Goal: Transaction & Acquisition: Purchase product/service

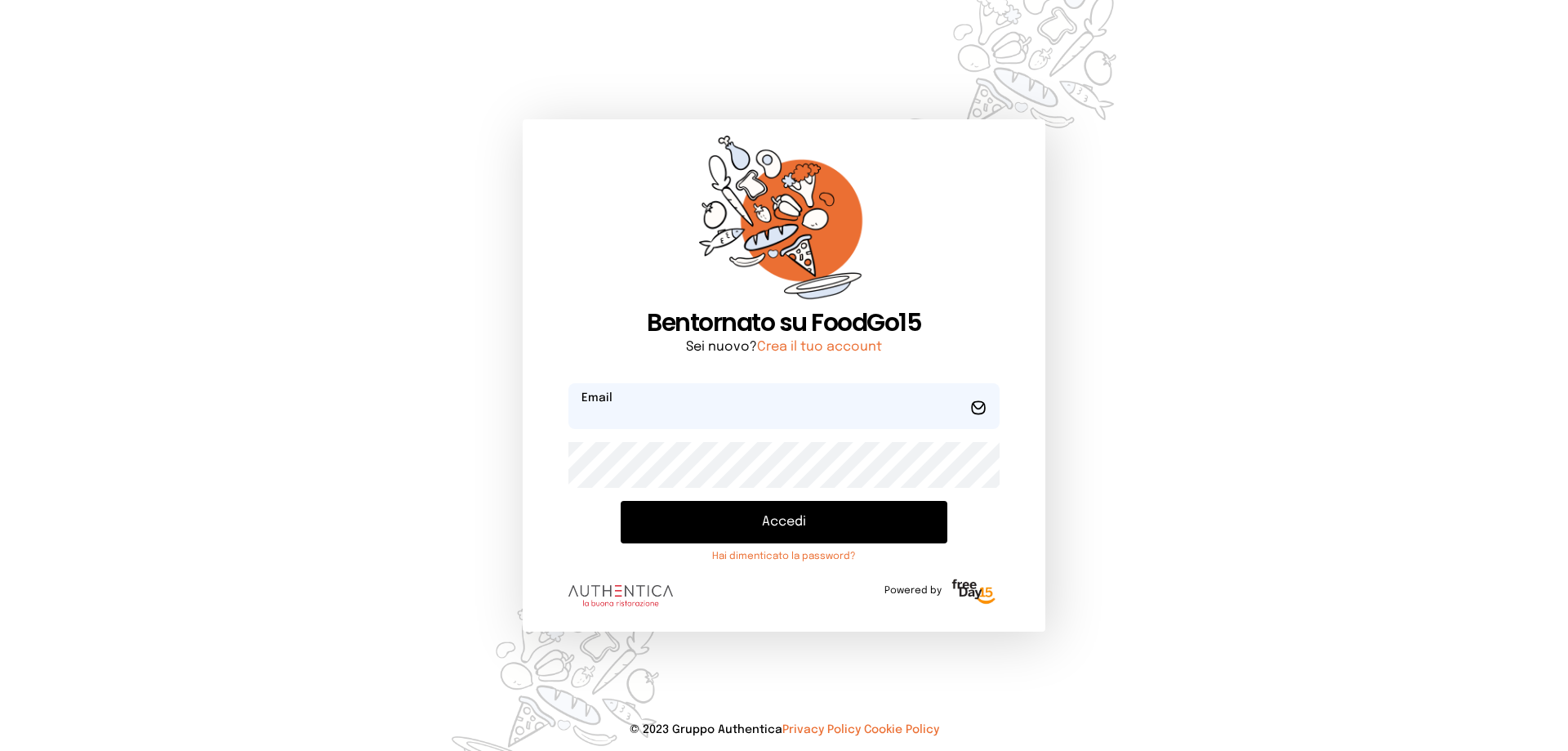
type input "**********"
click at [775, 527] on button "Accedi" at bounding box center [784, 522] width 327 height 42
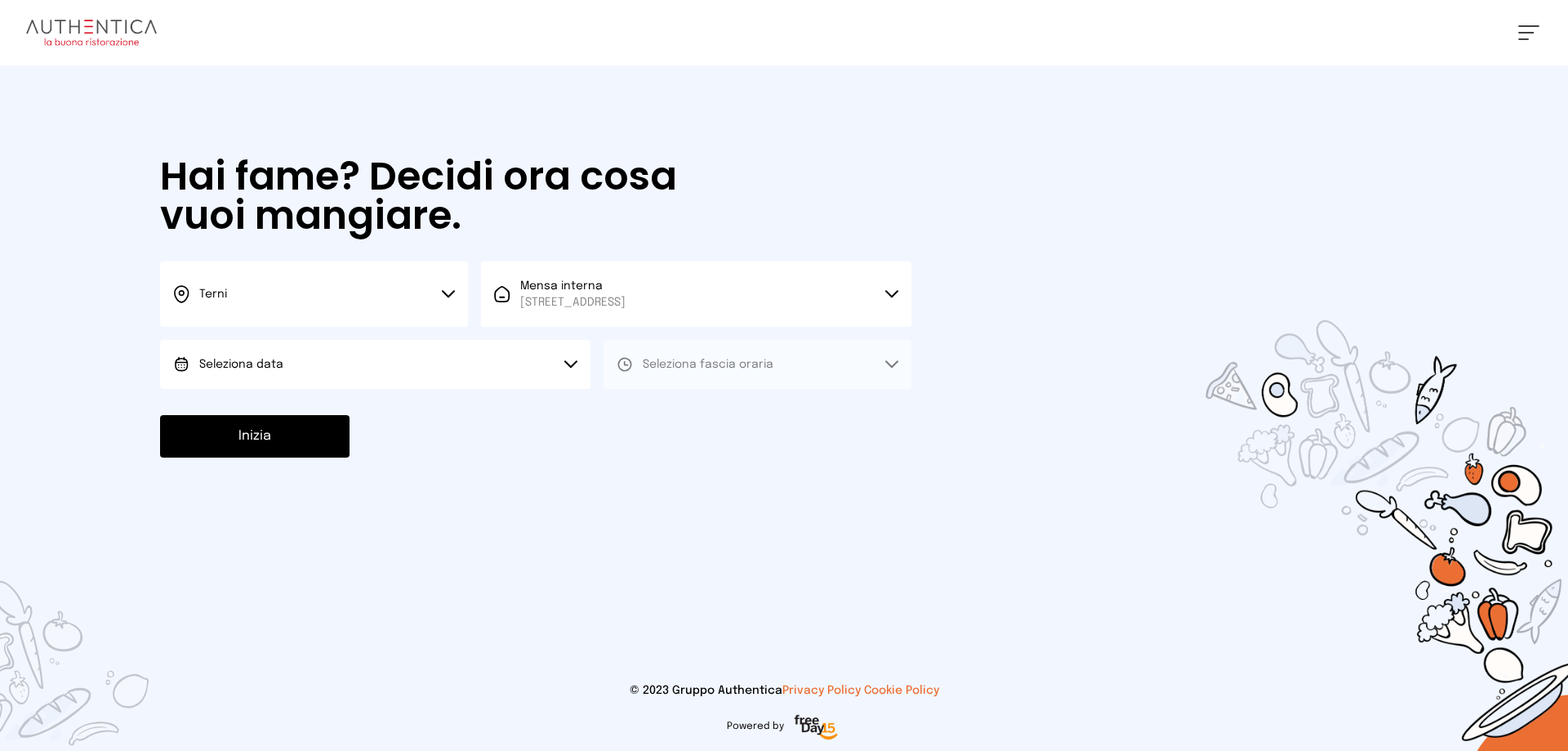
click at [447, 289] on button "Terni" at bounding box center [314, 294] width 308 height 66
click at [447, 290] on icon at bounding box center [448, 294] width 13 height 8
click at [250, 366] on span "Seleziona data" at bounding box center [242, 364] width 84 height 11
click at [253, 413] on span "Oggi, 18/09/2025" at bounding box center [239, 410] width 80 height 17
click at [875, 289] on button "Mensa interna Viale dello Stadio, 77, 05100 Terni TR, Italia" at bounding box center [696, 294] width 430 height 66
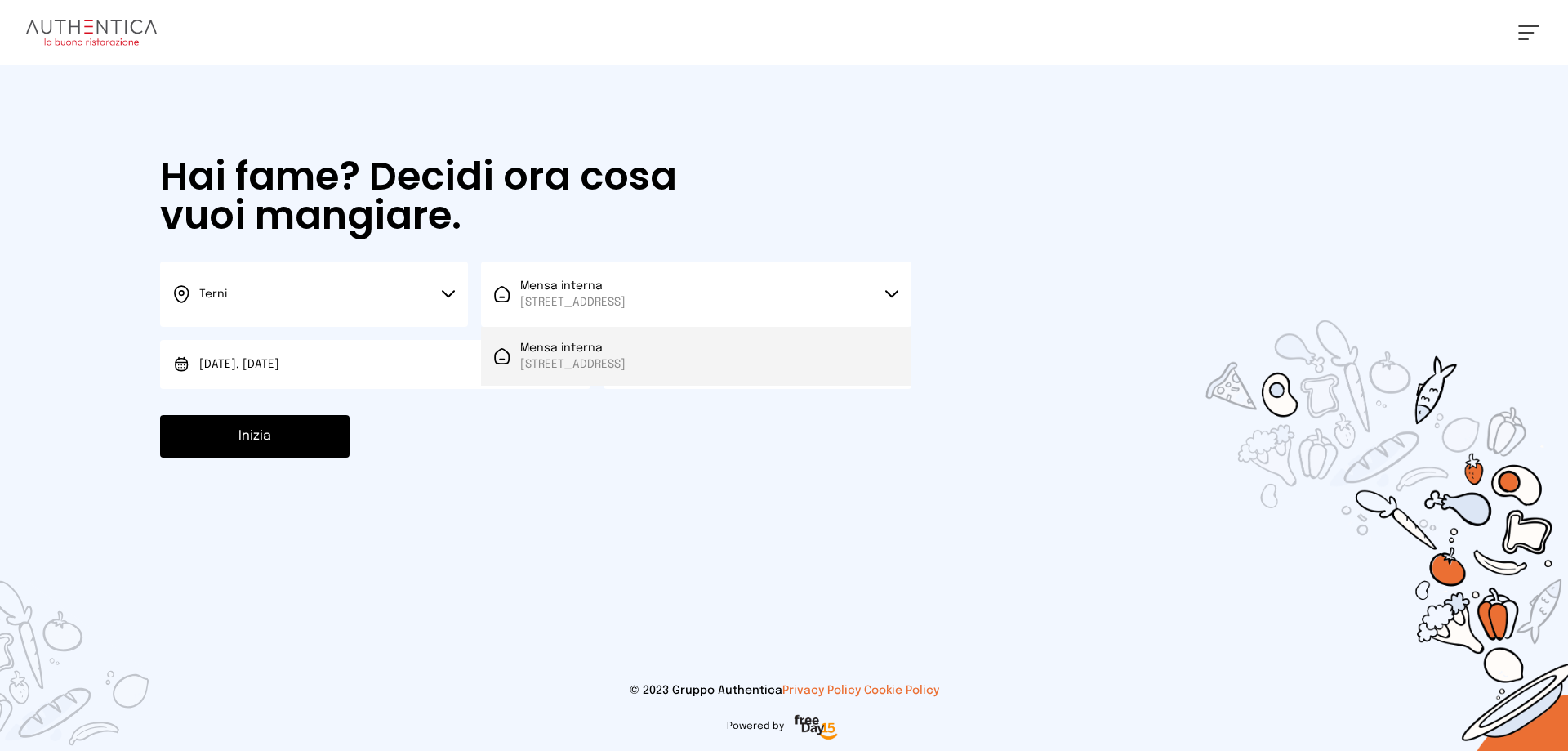
click at [562, 348] on span "Mensa interna" at bounding box center [573, 348] width 105 height 17
click at [885, 361] on button "Seleziona fascia oraria" at bounding box center [758, 365] width 308 height 49
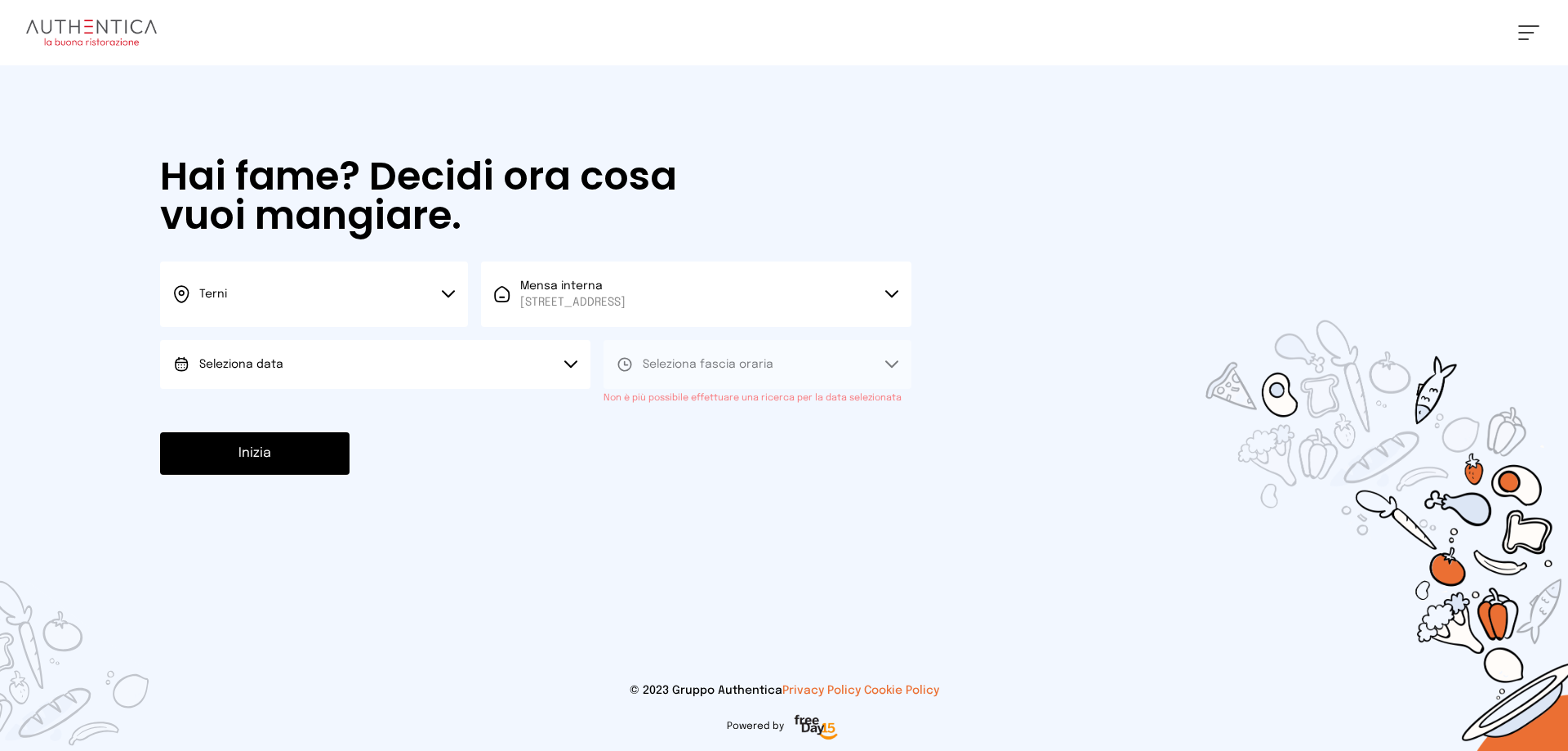
click at [1527, 24] on div "Sabrina Federici Impostazioni Wallet Home I miei ordini Nuova ricerca Elenco al…" at bounding box center [784, 32] width 1568 height 66
click at [1526, 30] on button at bounding box center [1529, 32] width 21 height 15
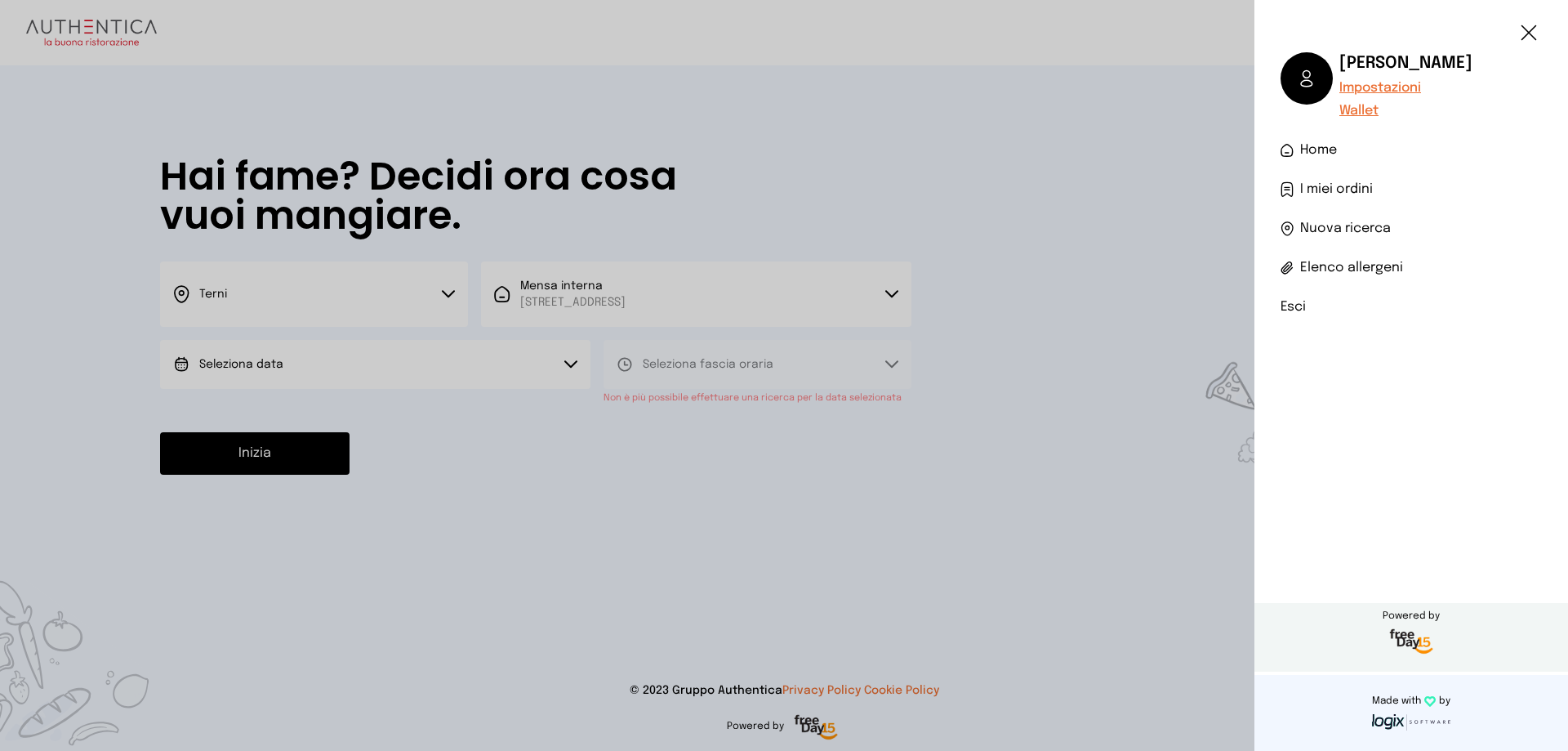
click at [1292, 308] on li "Esci" at bounding box center [1411, 307] width 261 height 19
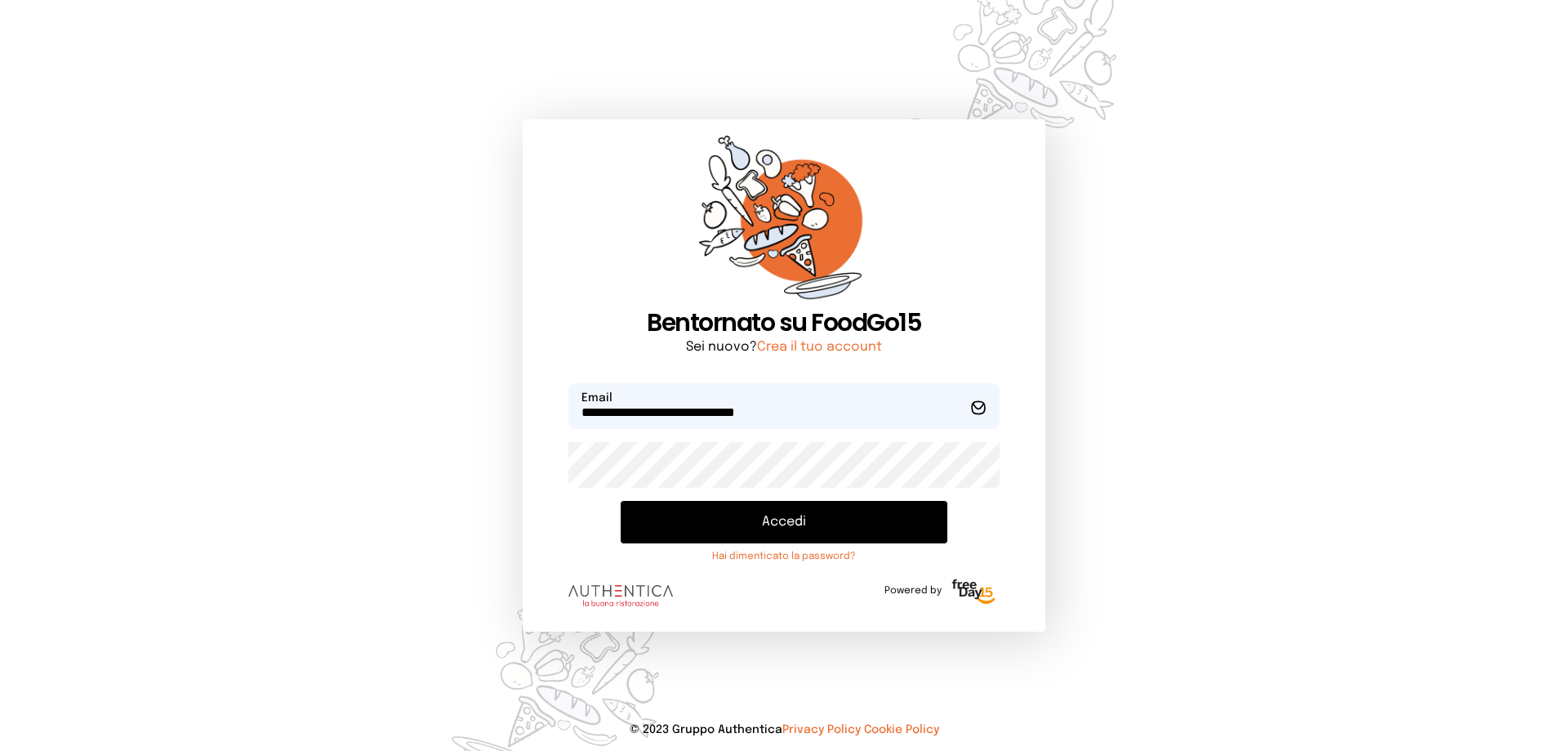
click at [763, 520] on button "Accedi" at bounding box center [784, 522] width 327 height 42
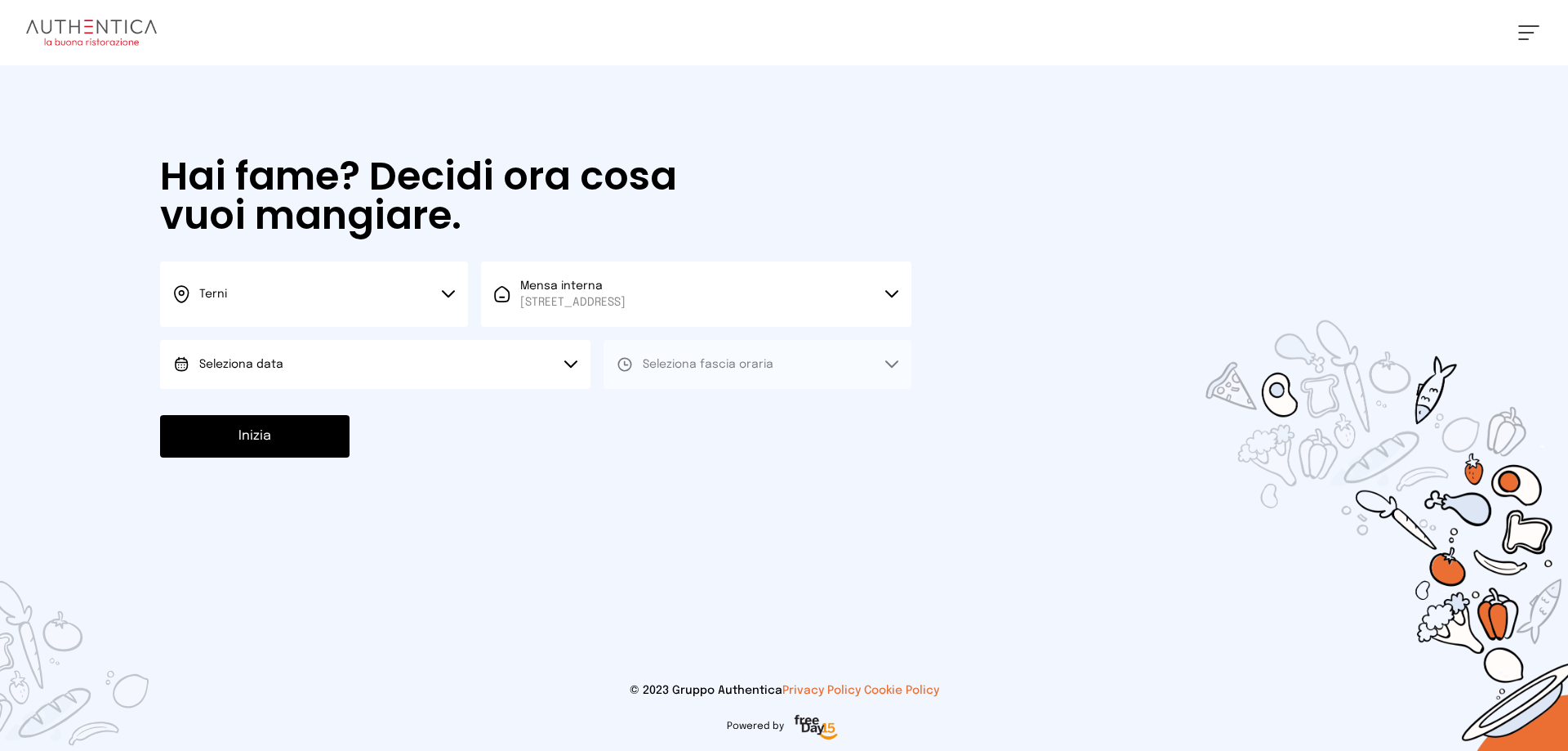
click at [448, 293] on icon at bounding box center [448, 294] width 13 height 8
click at [219, 347] on span "Terni" at bounding box center [214, 349] width 28 height 17
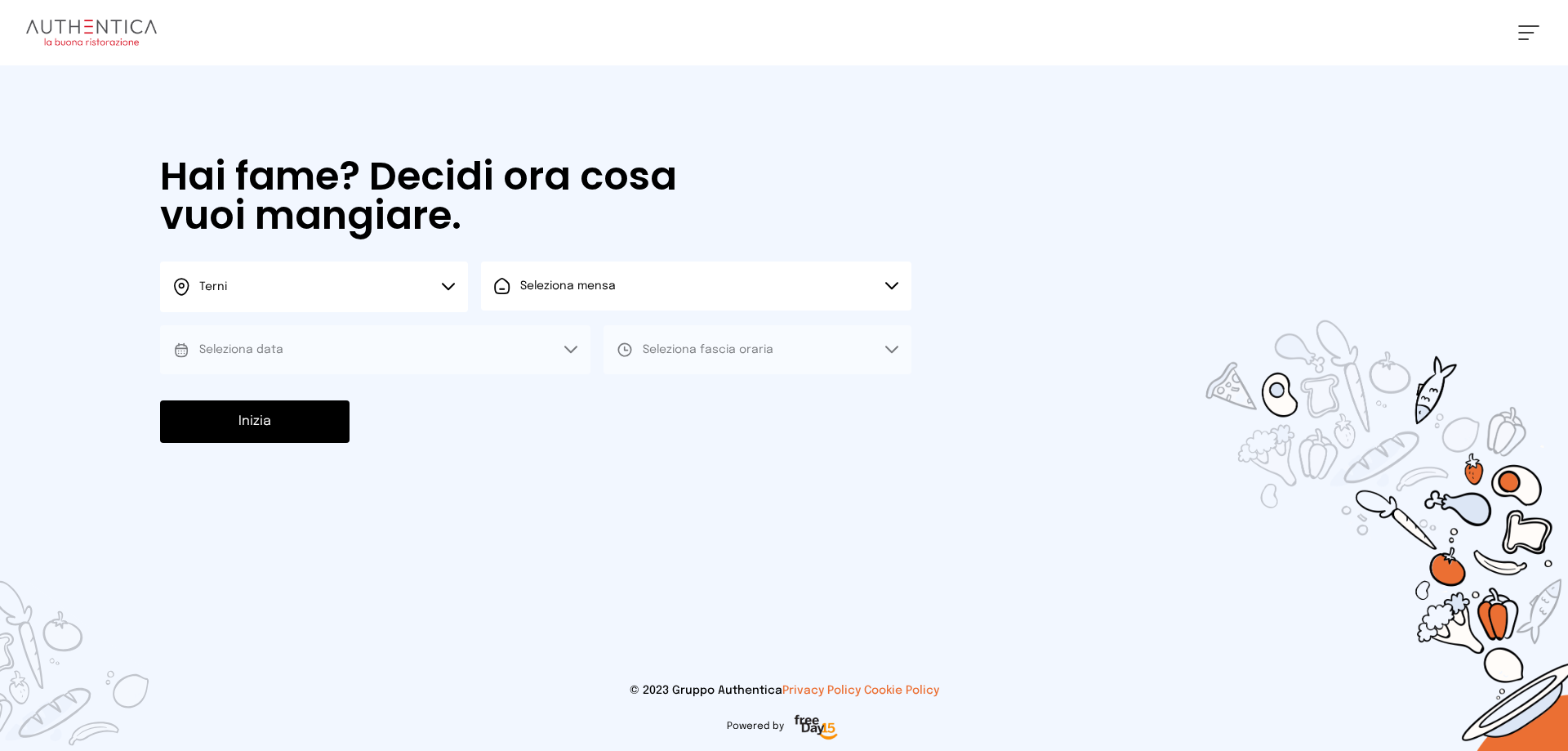
click at [900, 284] on button "Seleziona mensa" at bounding box center [696, 286] width 430 height 49
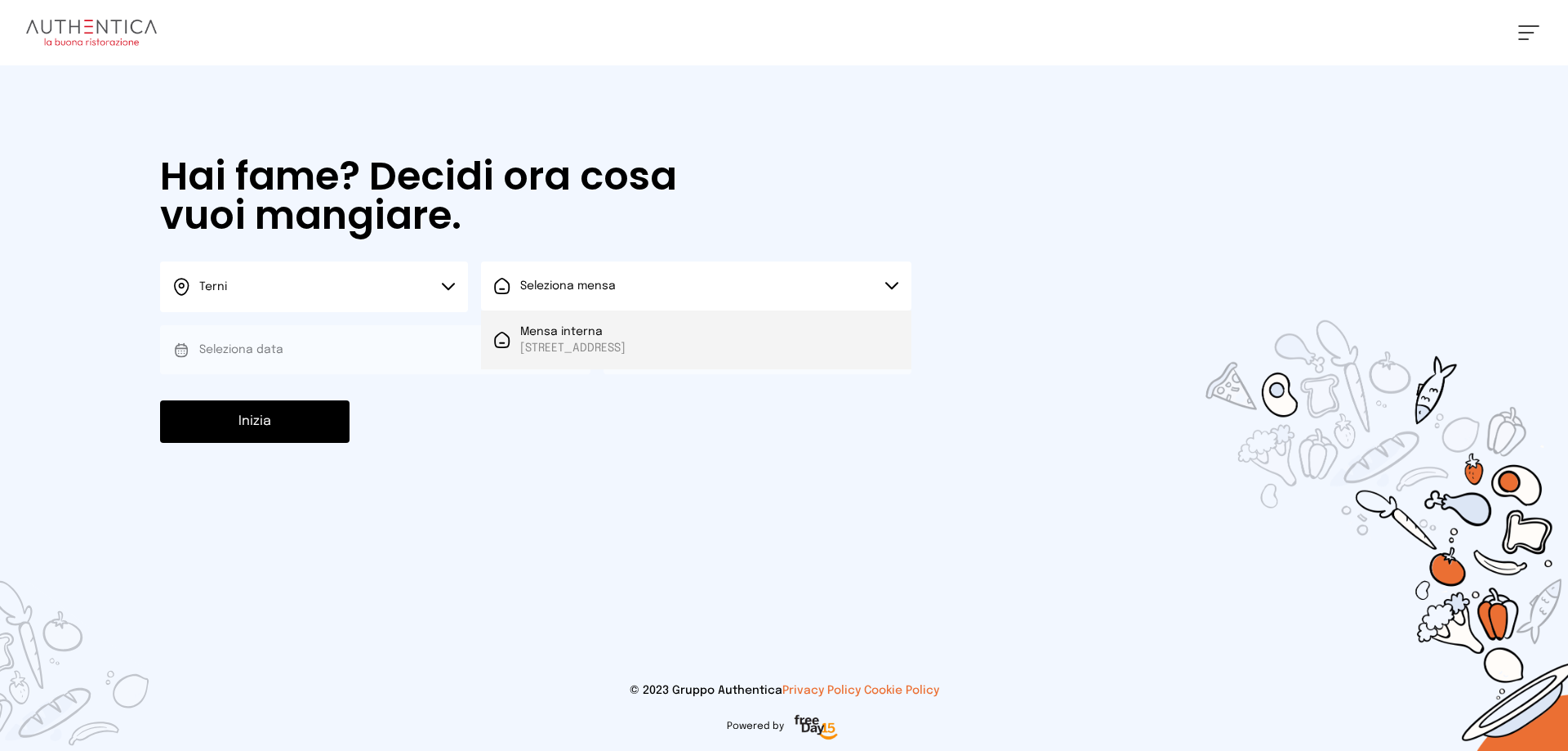
click at [625, 348] on span "Viale dello Stadio, 77, 05100 Terni TR, Italia" at bounding box center [573, 348] width 105 height 17
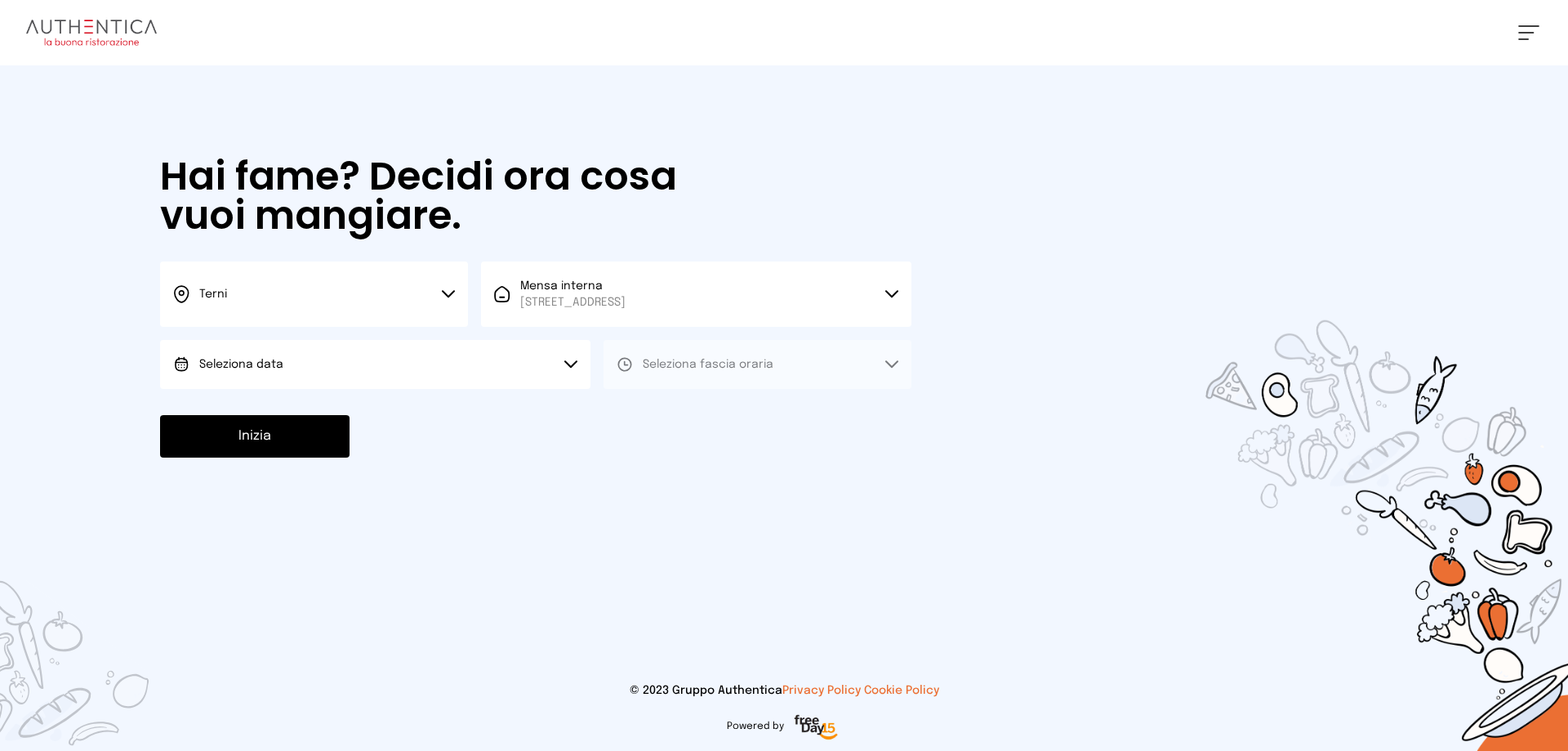
click at [573, 361] on icon at bounding box center [570, 364] width 13 height 8
click at [320, 404] on li "Oggi, 18/09/2025" at bounding box center [375, 410] width 430 height 42
click at [893, 361] on icon at bounding box center [892, 364] width 13 height 8
click at [636, 408] on div "Pranzo" at bounding box center [649, 410] width 66 height 17
click at [319, 449] on button "Inizia" at bounding box center [255, 436] width 189 height 42
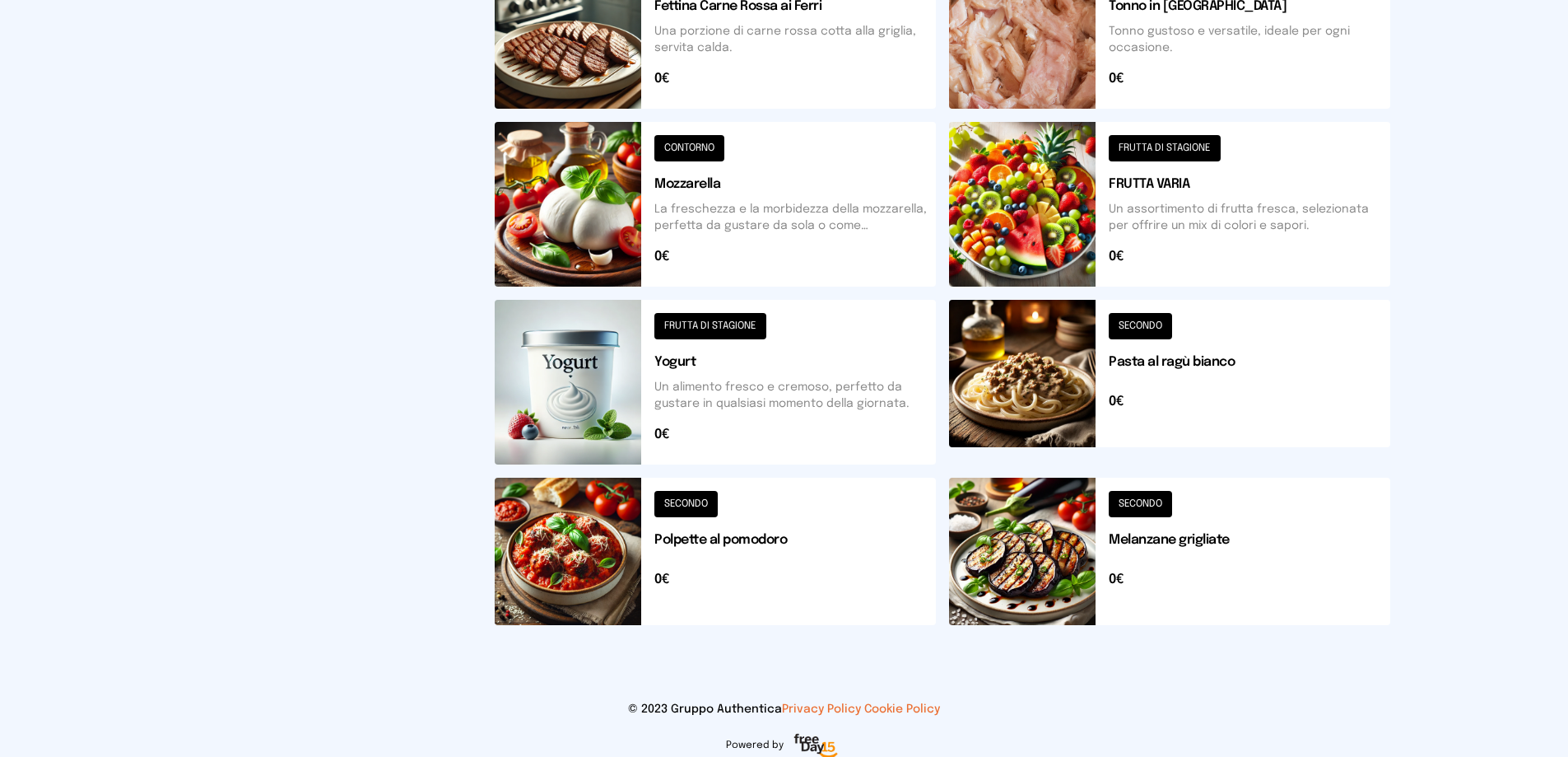
scroll to position [590, 0]
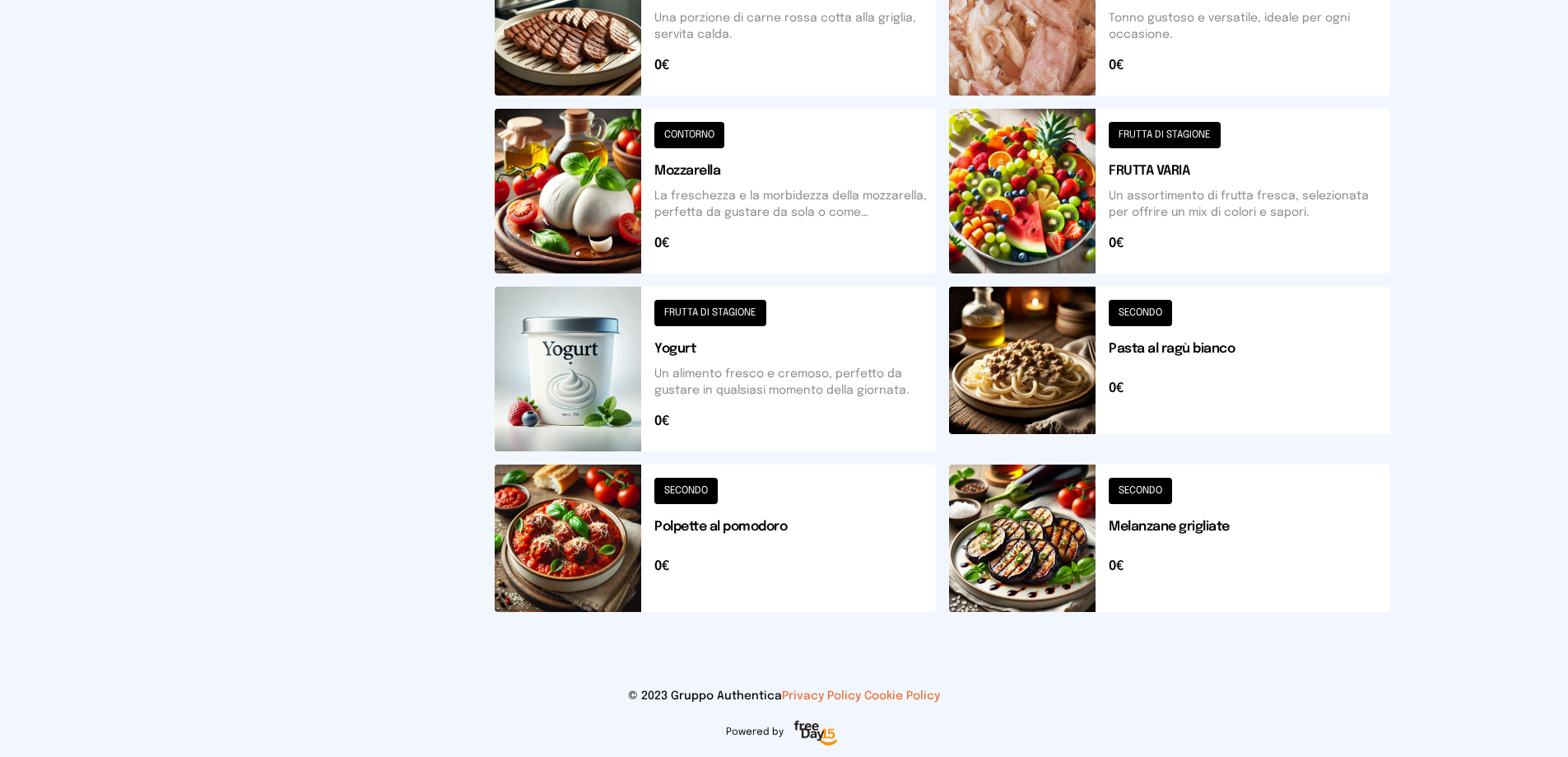
click at [1151, 495] on button at bounding box center [1170, 538] width 441 height 148
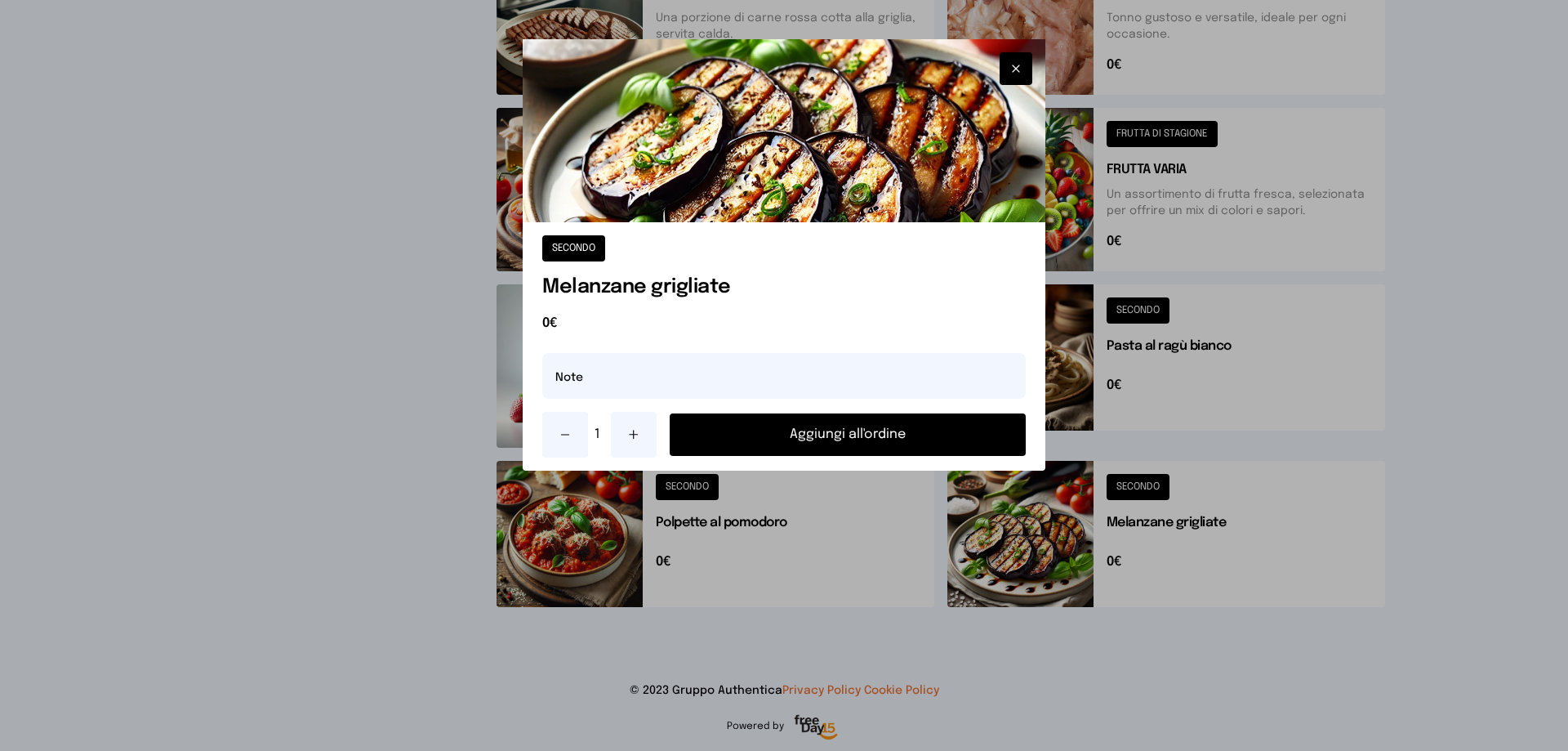
click at [870, 444] on button "Aggiungi all'ordine" at bounding box center [848, 435] width 357 height 42
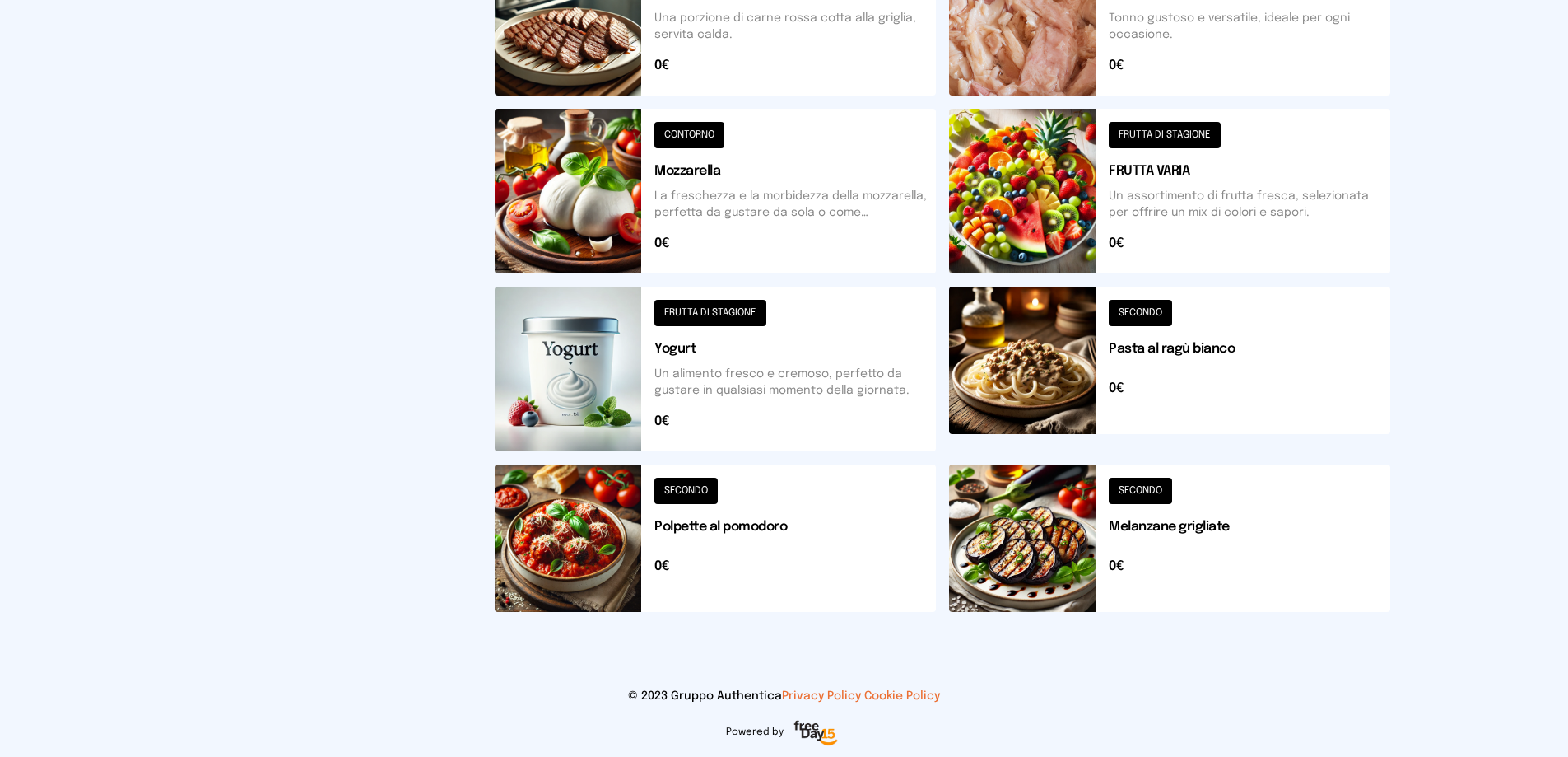
click at [1147, 311] on button at bounding box center [1170, 368] width 441 height 164
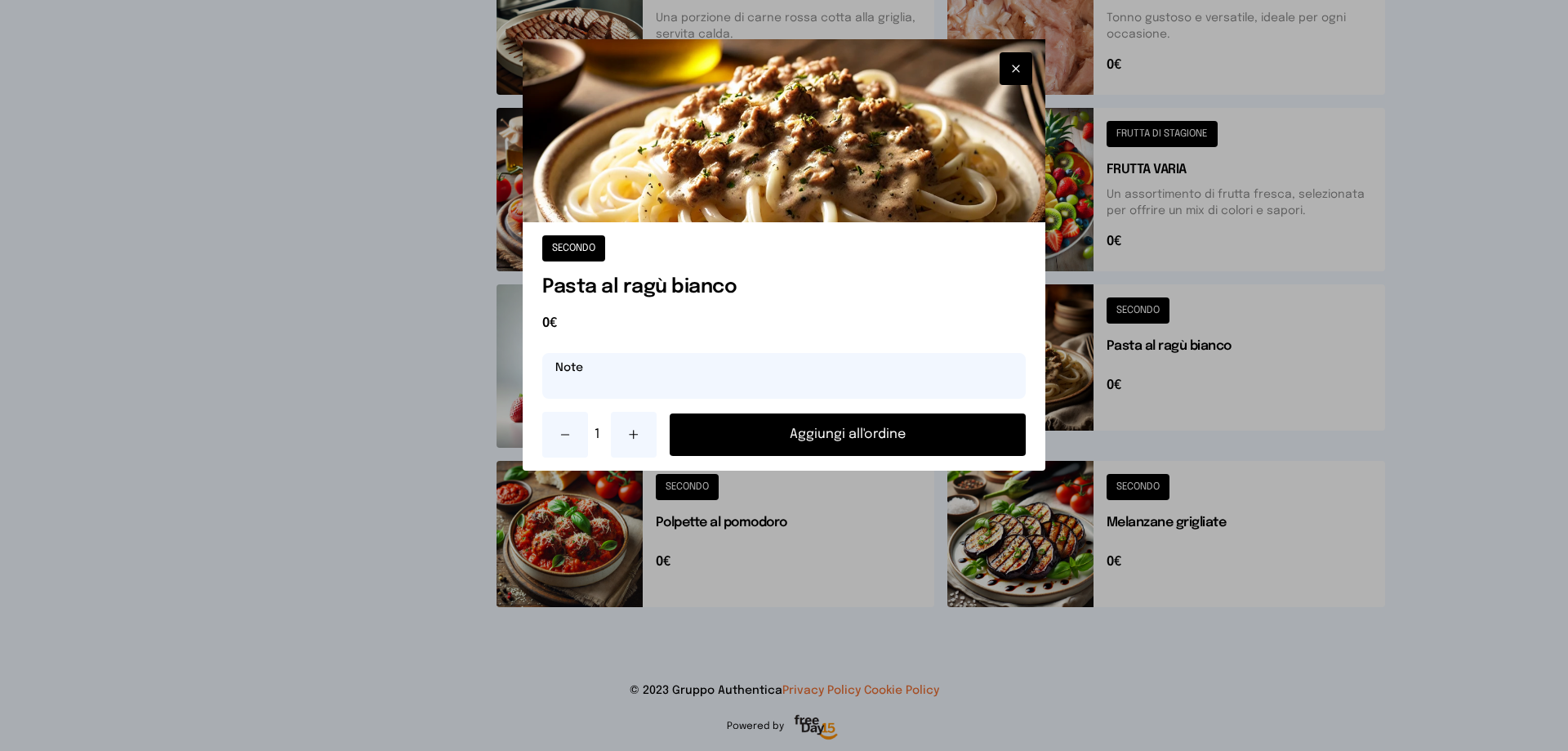
click at [616, 395] on input "text" at bounding box center [784, 376] width 484 height 46
type input "**********"
click at [787, 430] on button "Aggiungi all'ordine" at bounding box center [848, 435] width 357 height 42
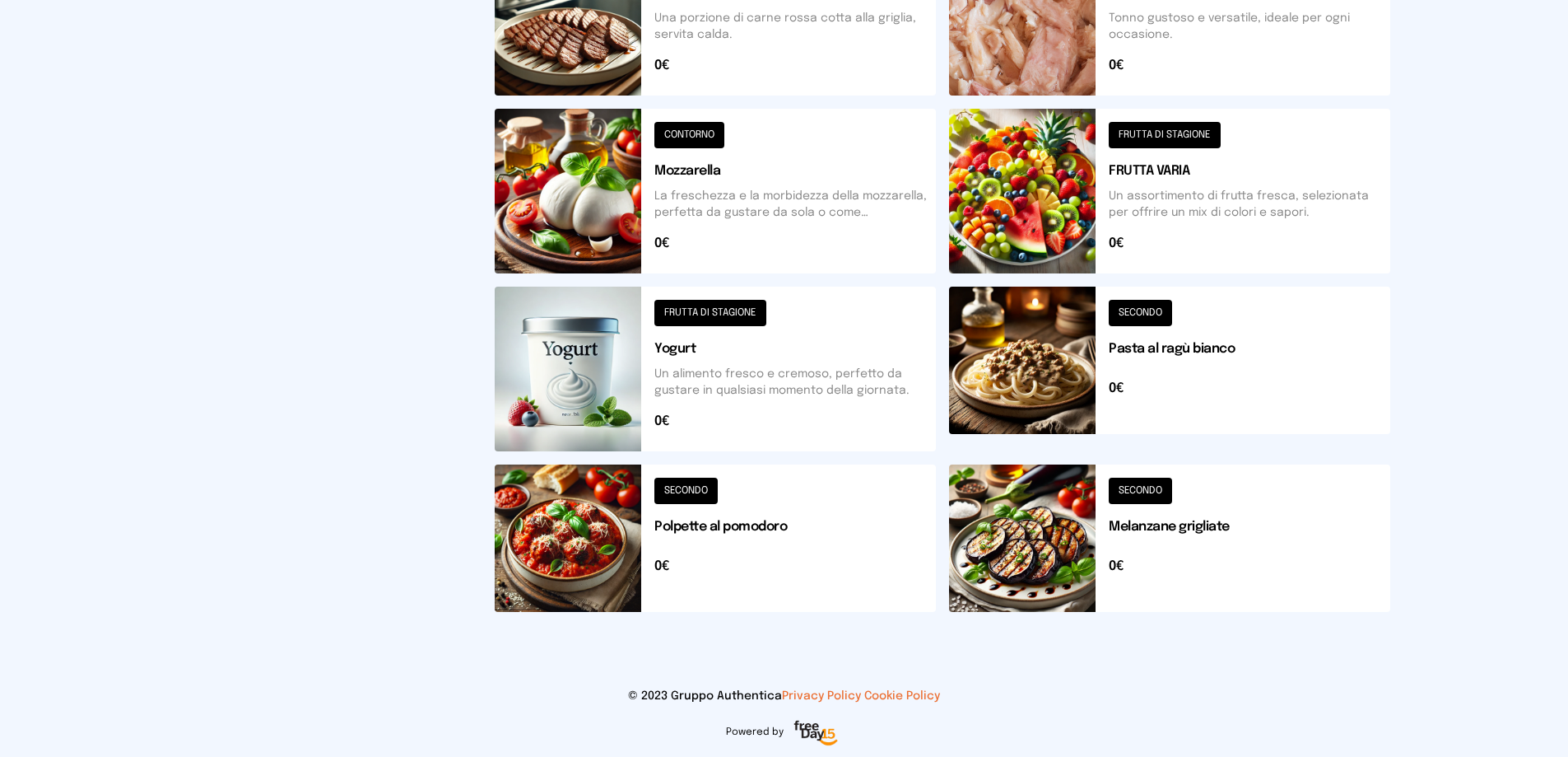
click at [1197, 130] on button at bounding box center [1170, 191] width 441 height 164
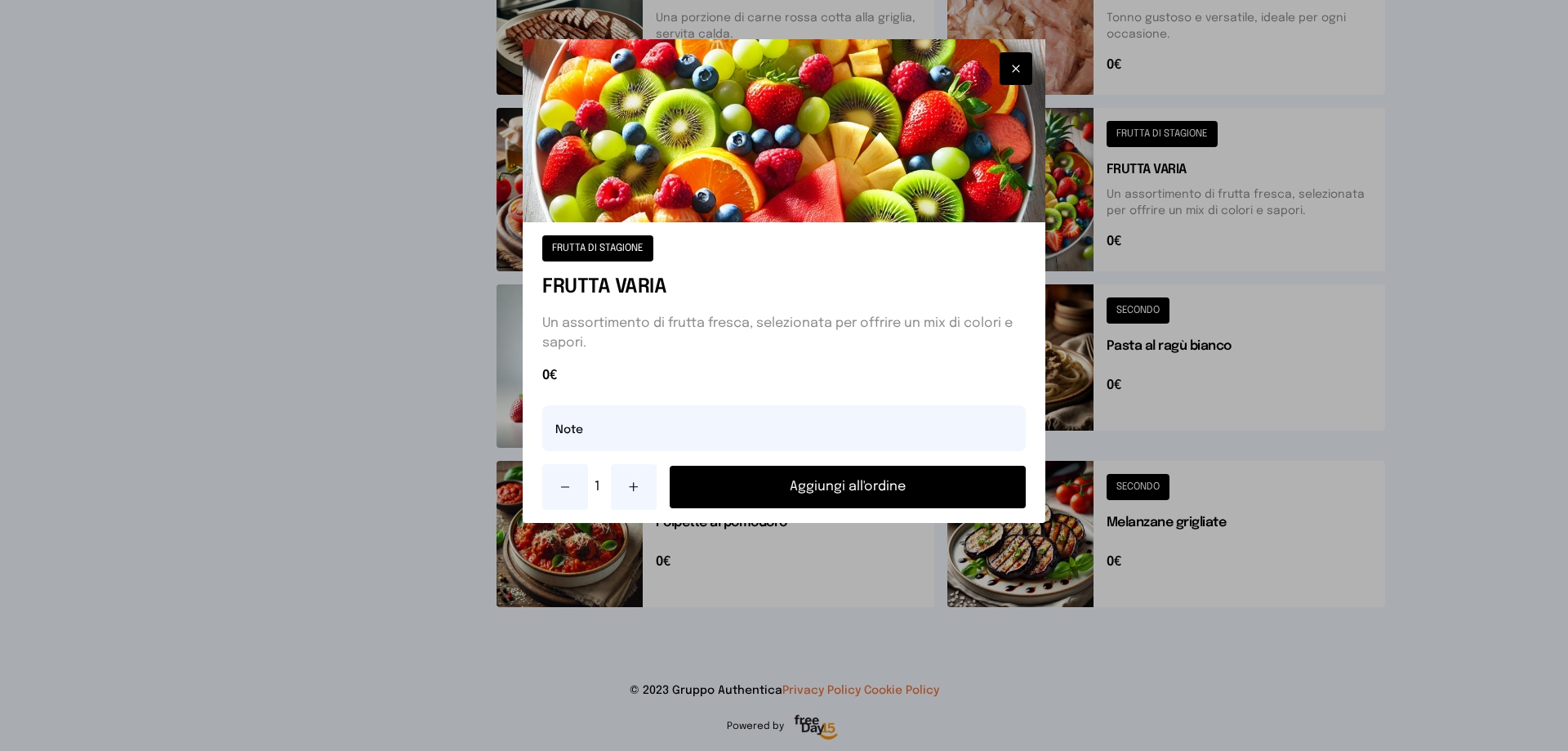
click at [854, 485] on button "Aggiungi all'ordine" at bounding box center [848, 486] width 357 height 42
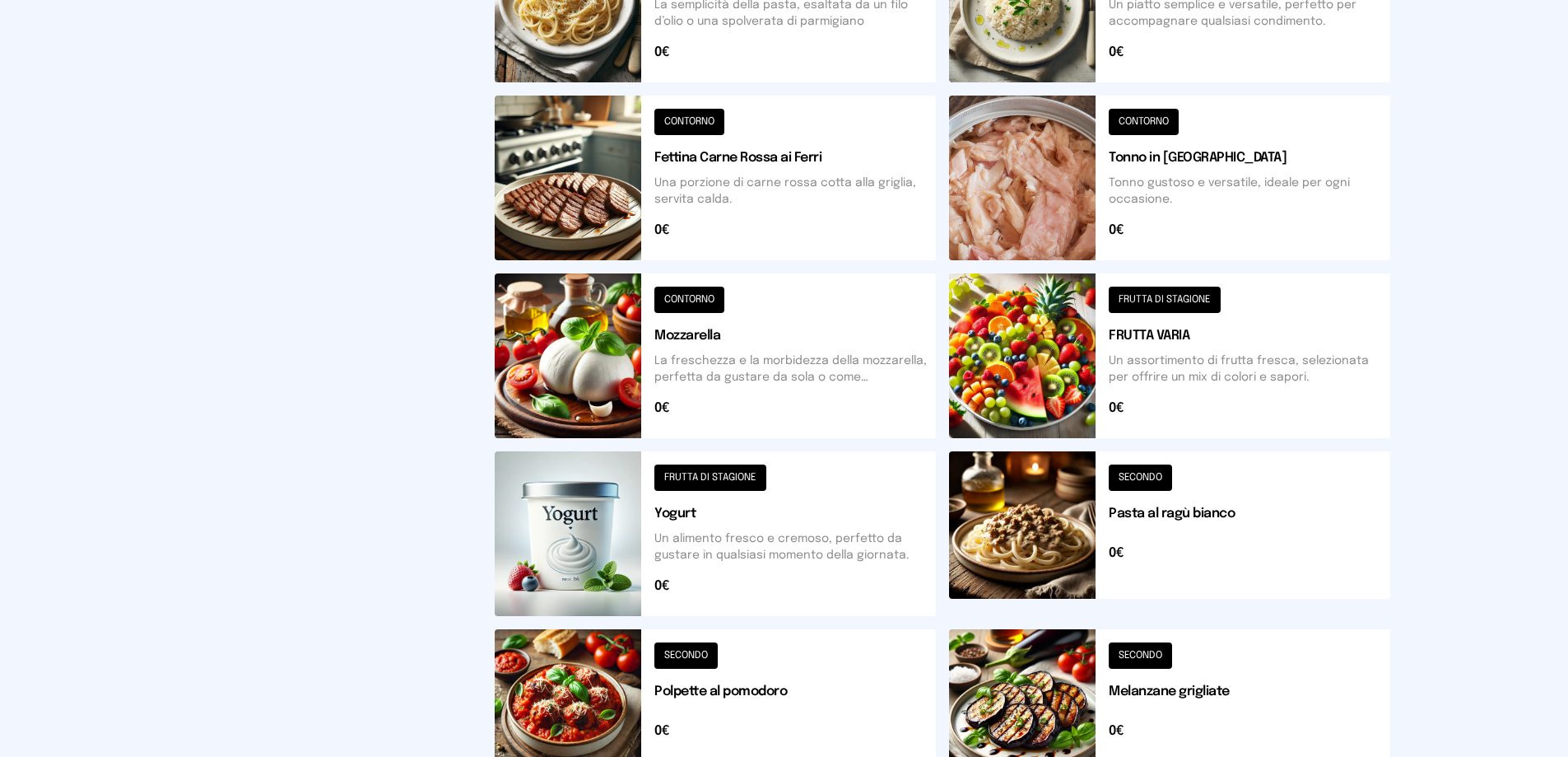
scroll to position [343, 0]
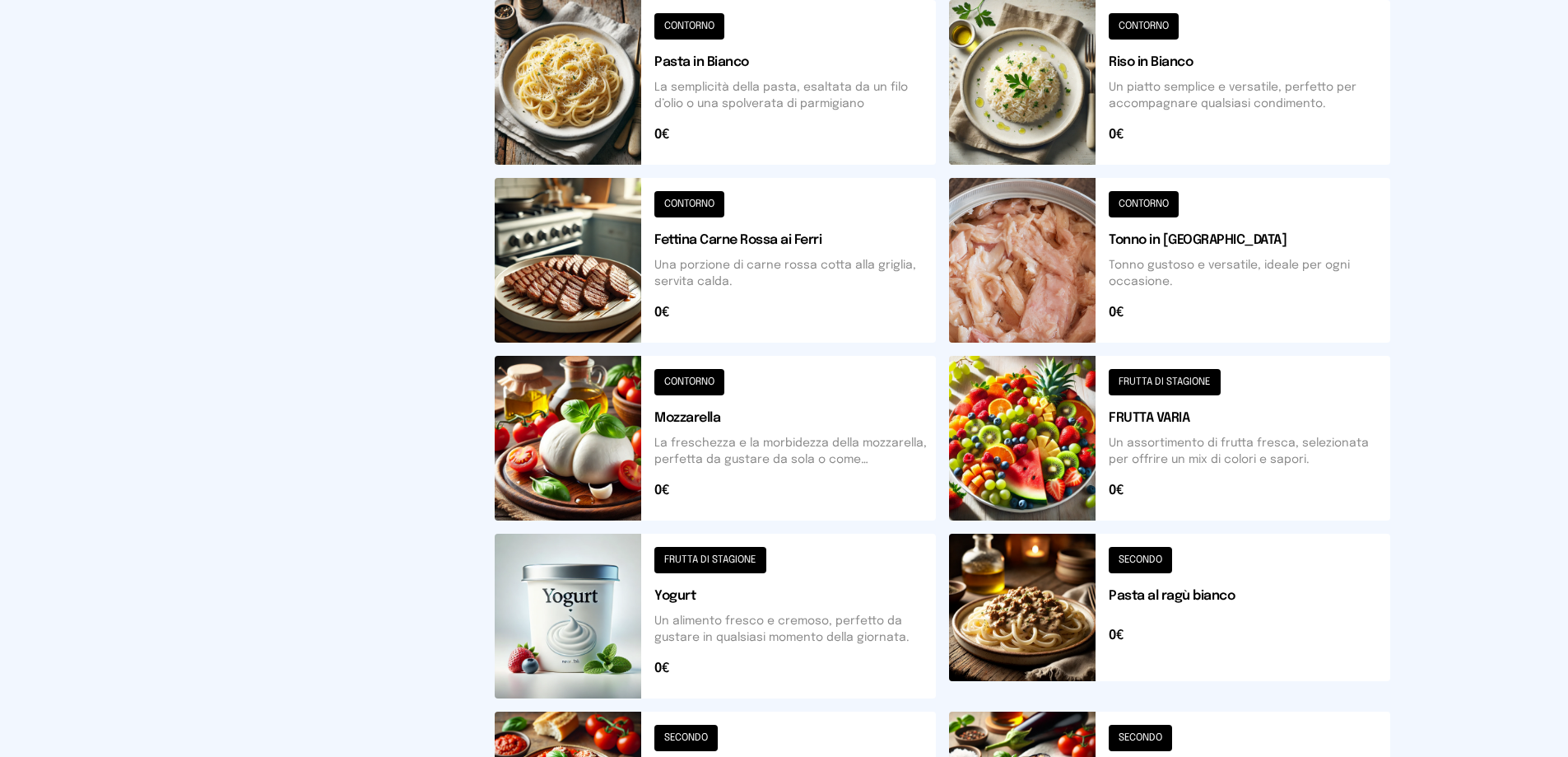
click at [707, 206] on button at bounding box center [715, 260] width 441 height 164
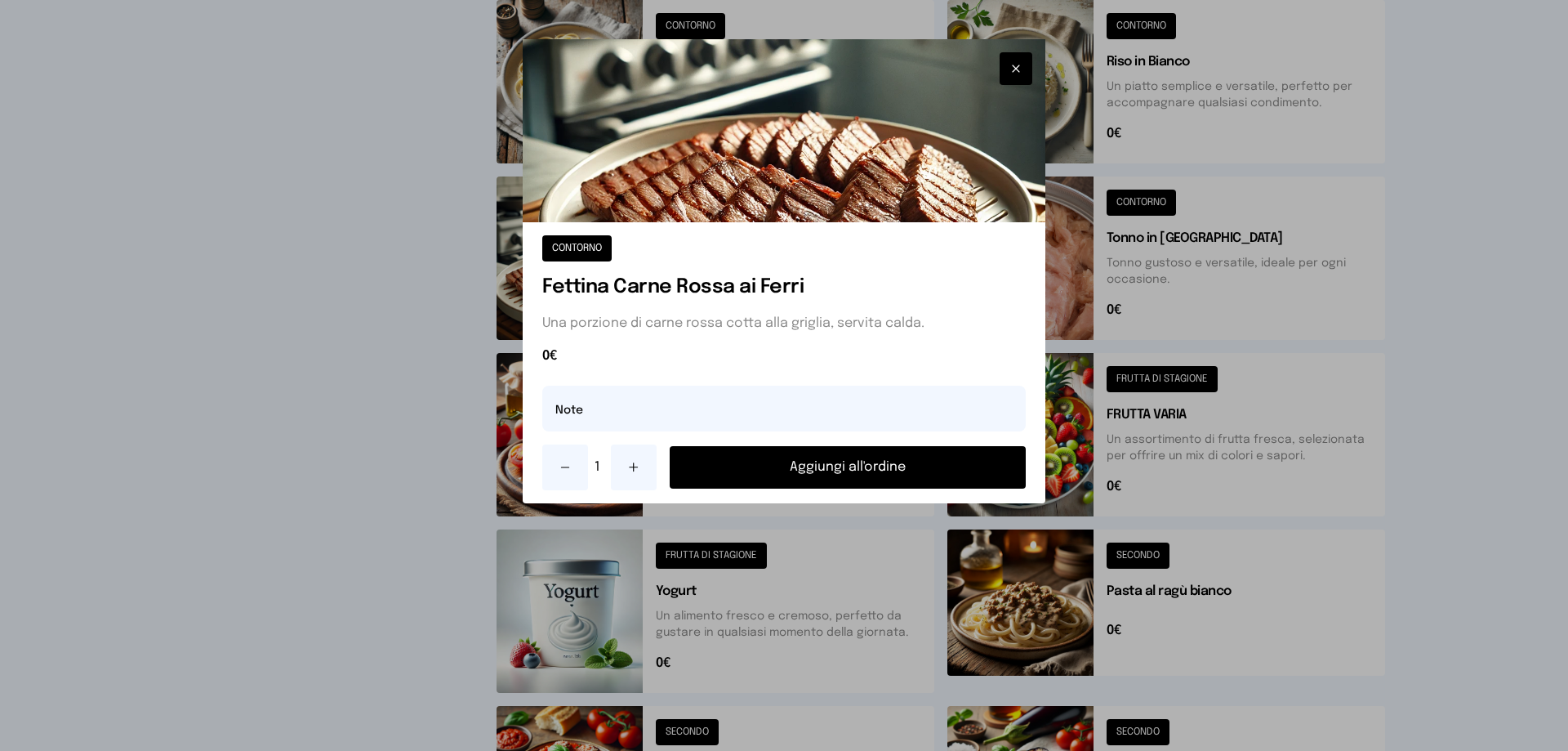
click at [848, 464] on button "Aggiungi all'ordine" at bounding box center [848, 467] width 357 height 42
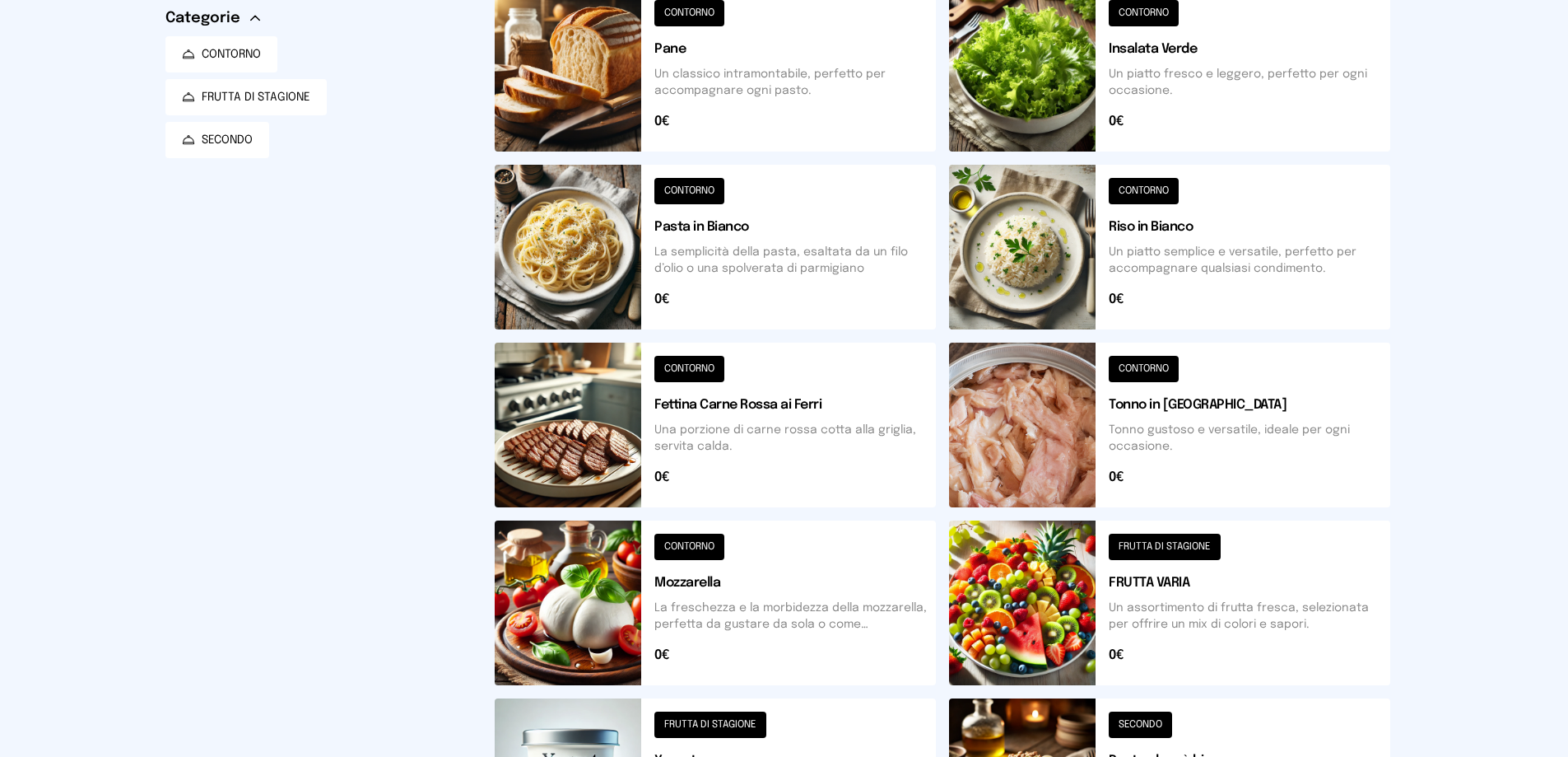
scroll to position [95, 0]
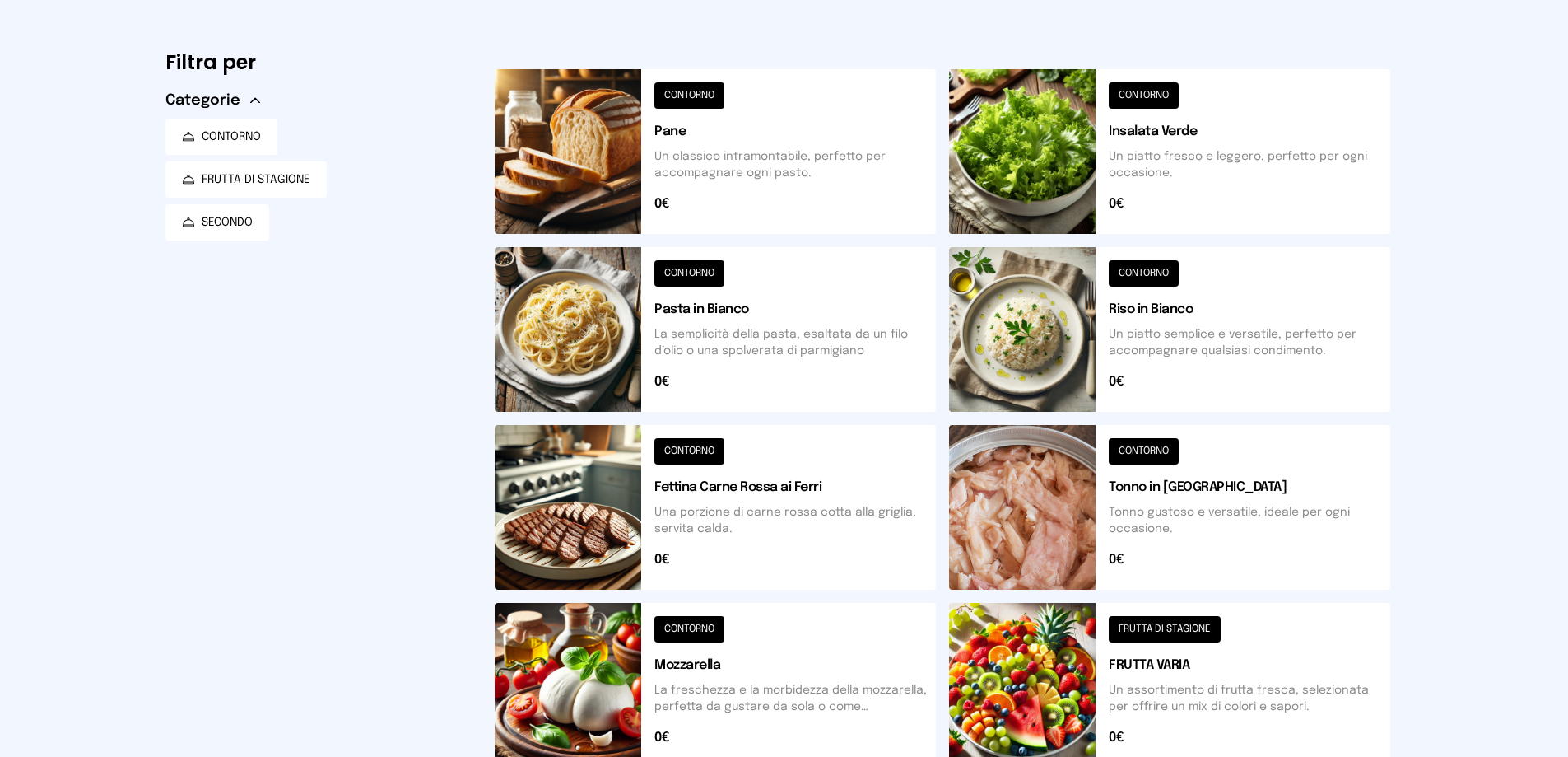
click at [704, 89] on button at bounding box center [715, 151] width 441 height 164
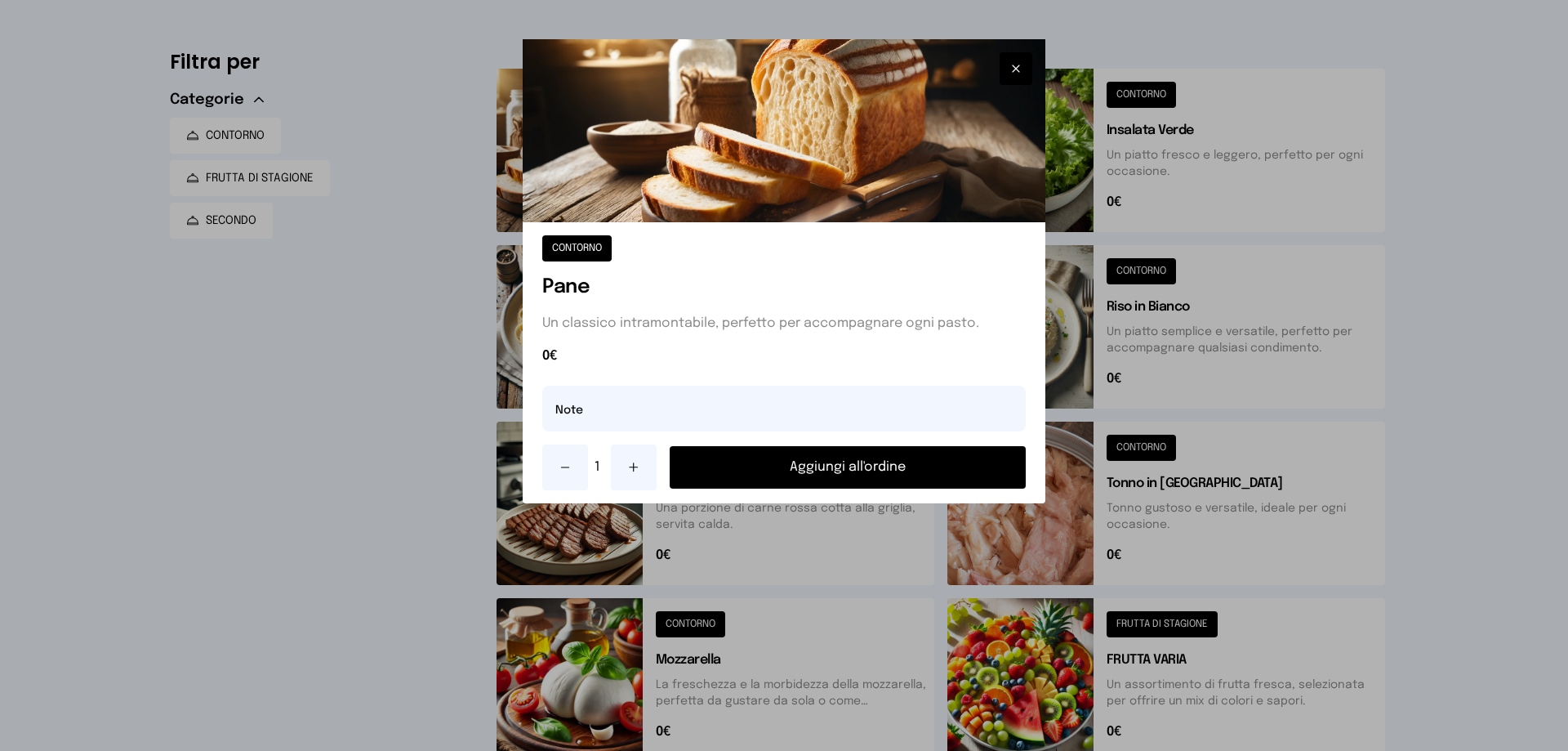
click at [853, 473] on button "Aggiungi all'ordine" at bounding box center [848, 467] width 357 height 42
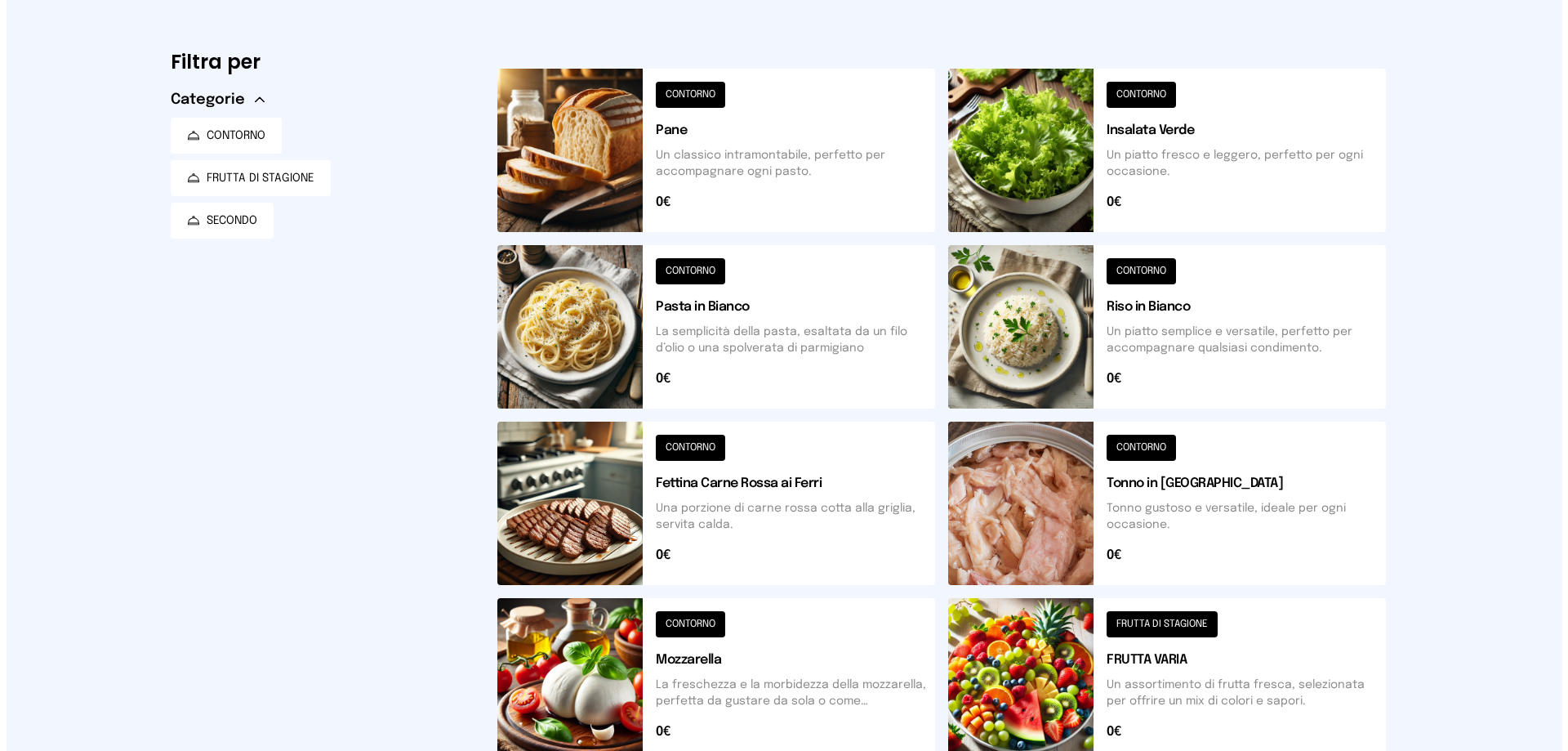
scroll to position [0, 0]
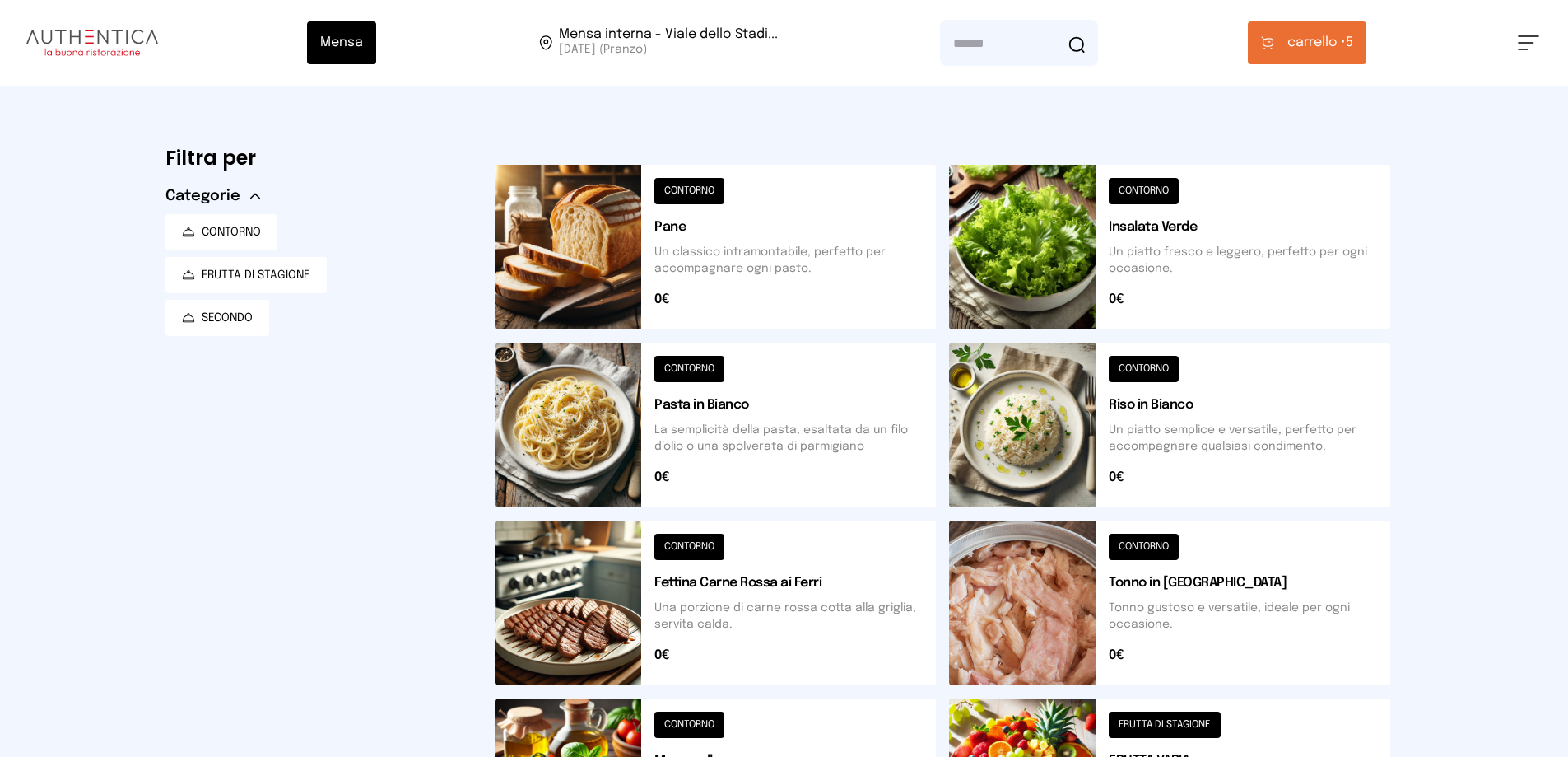
click at [1353, 42] on span "carrello • 5" at bounding box center [1320, 42] width 66 height 19
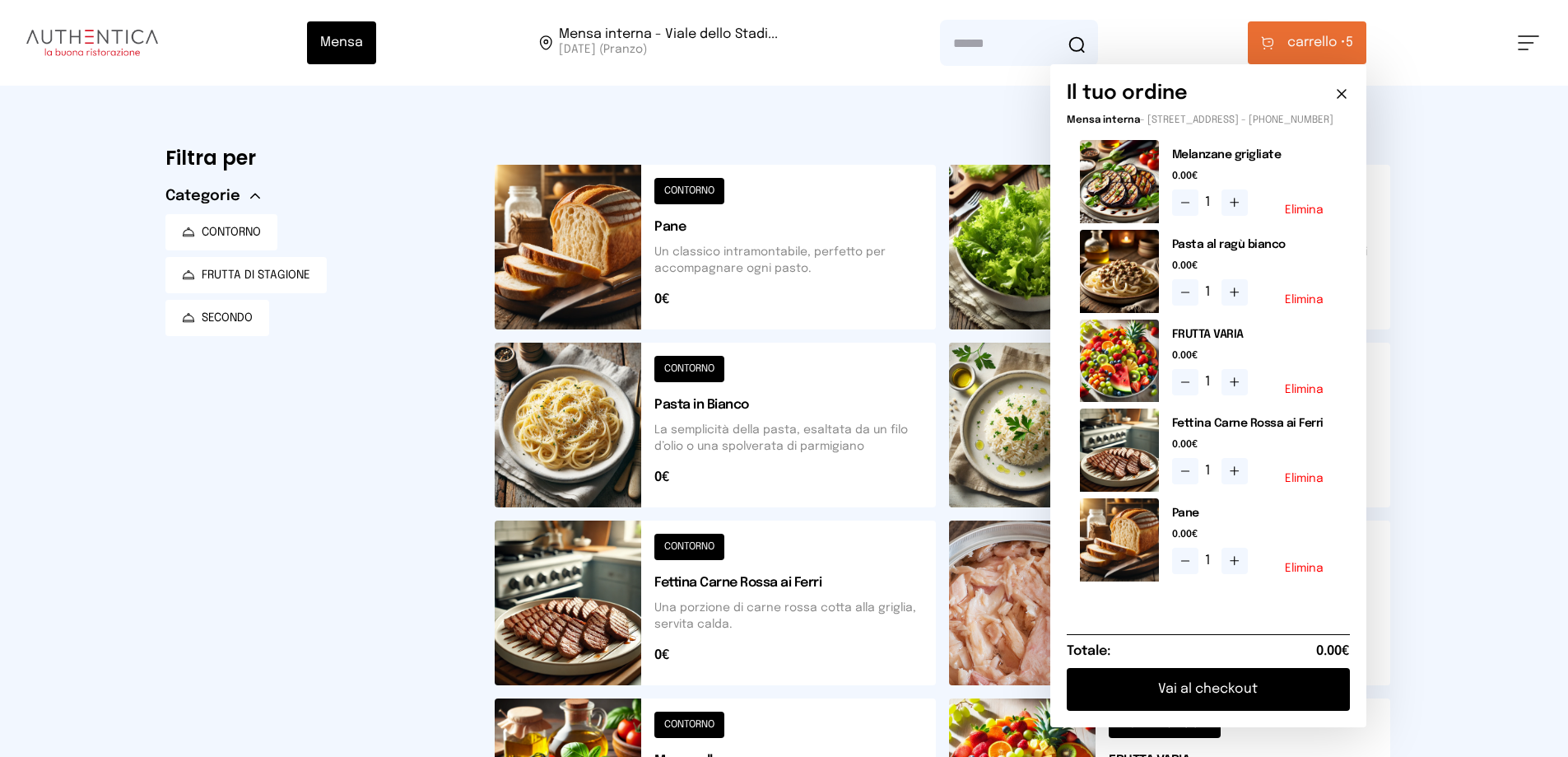
click at [1261, 709] on button "Vai al checkout" at bounding box center [1208, 689] width 283 height 42
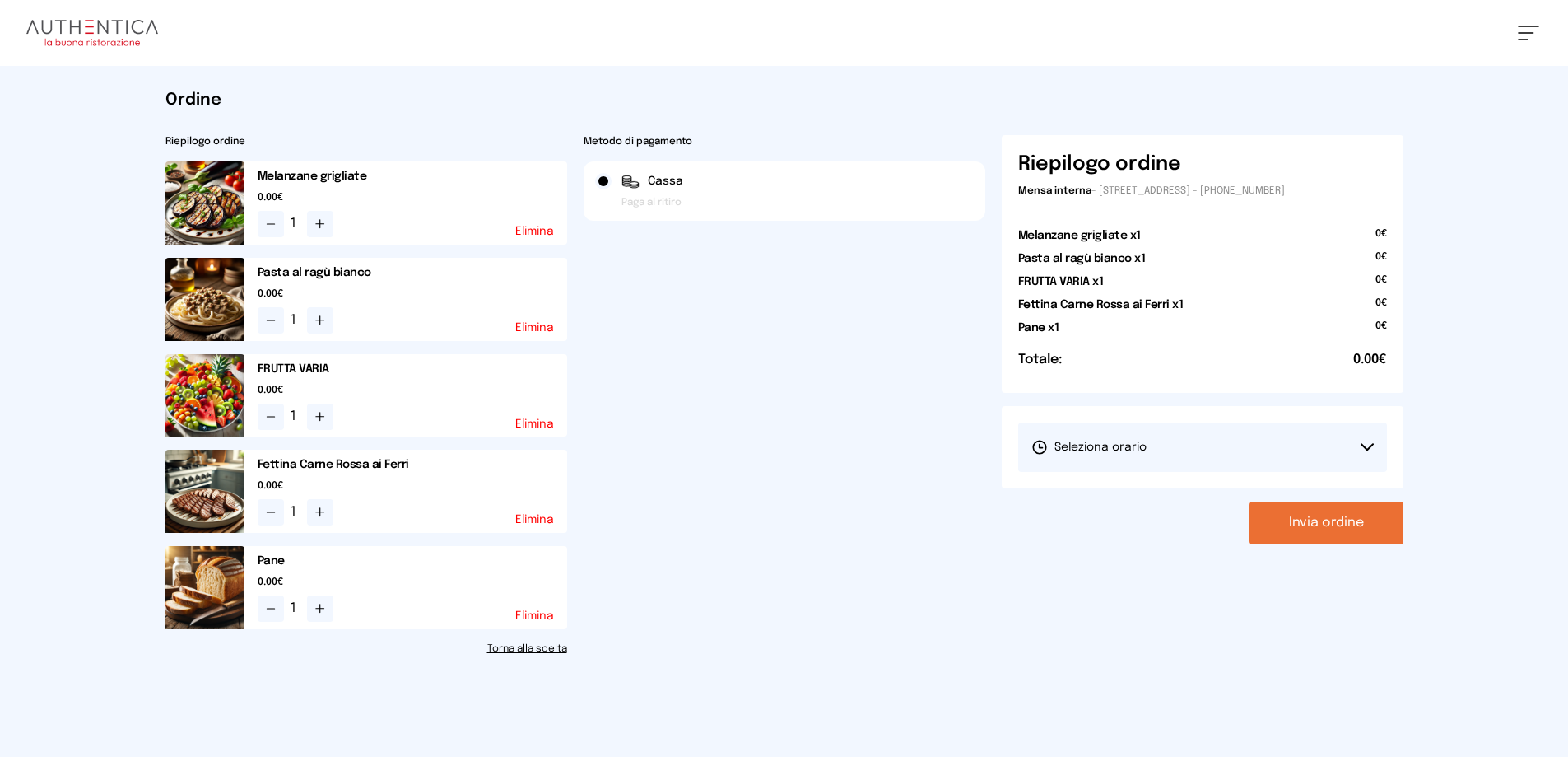
click at [1368, 442] on button "Seleziona orario" at bounding box center [1202, 447] width 369 height 49
click at [1088, 494] on span "1° Turno (13:00 - 15:00)" at bounding box center [1093, 493] width 124 height 17
click at [1321, 519] on button "Invia ordine" at bounding box center [1326, 523] width 154 height 42
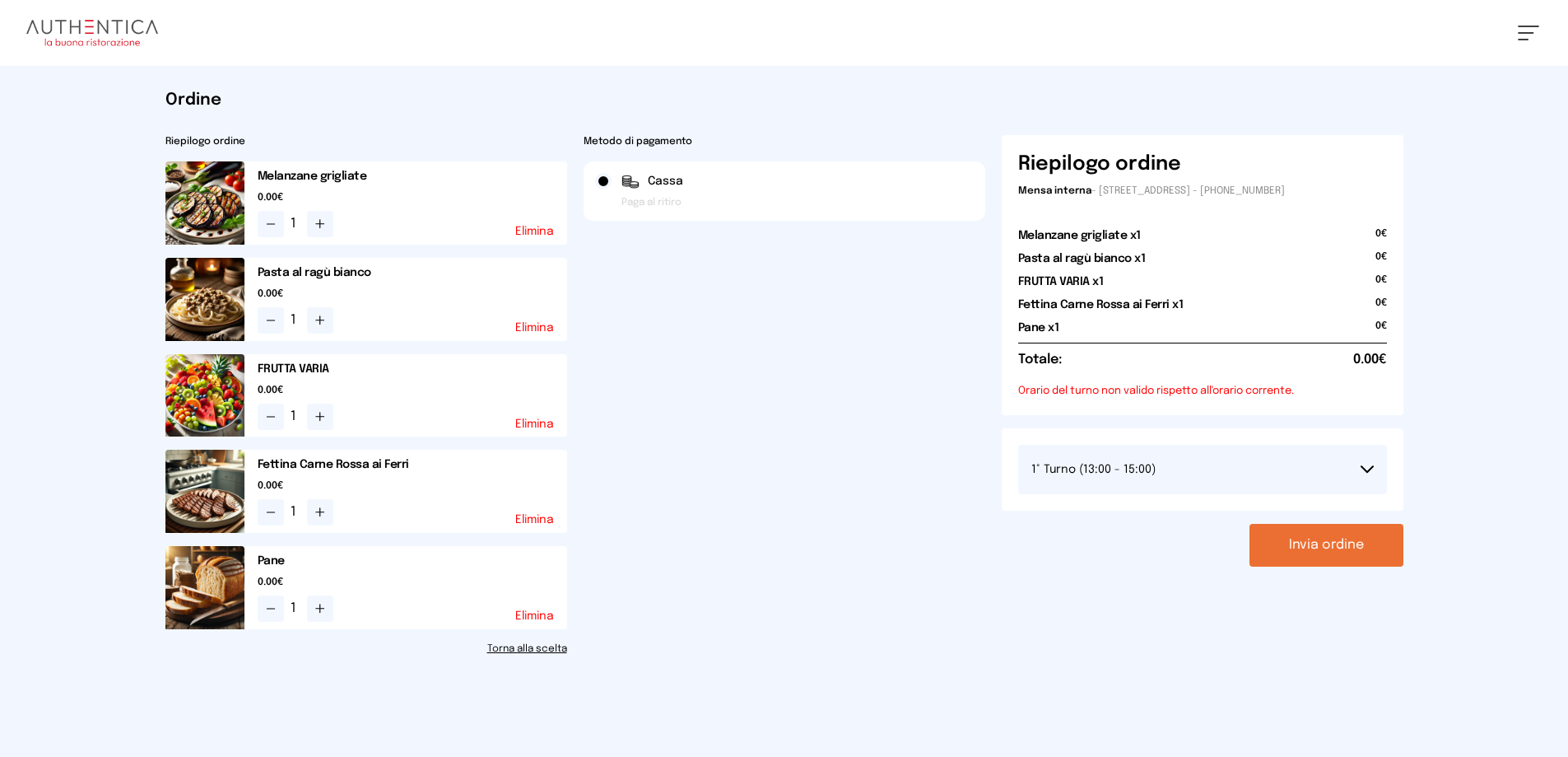
click at [1521, 34] on button at bounding box center [1528, 33] width 21 height 15
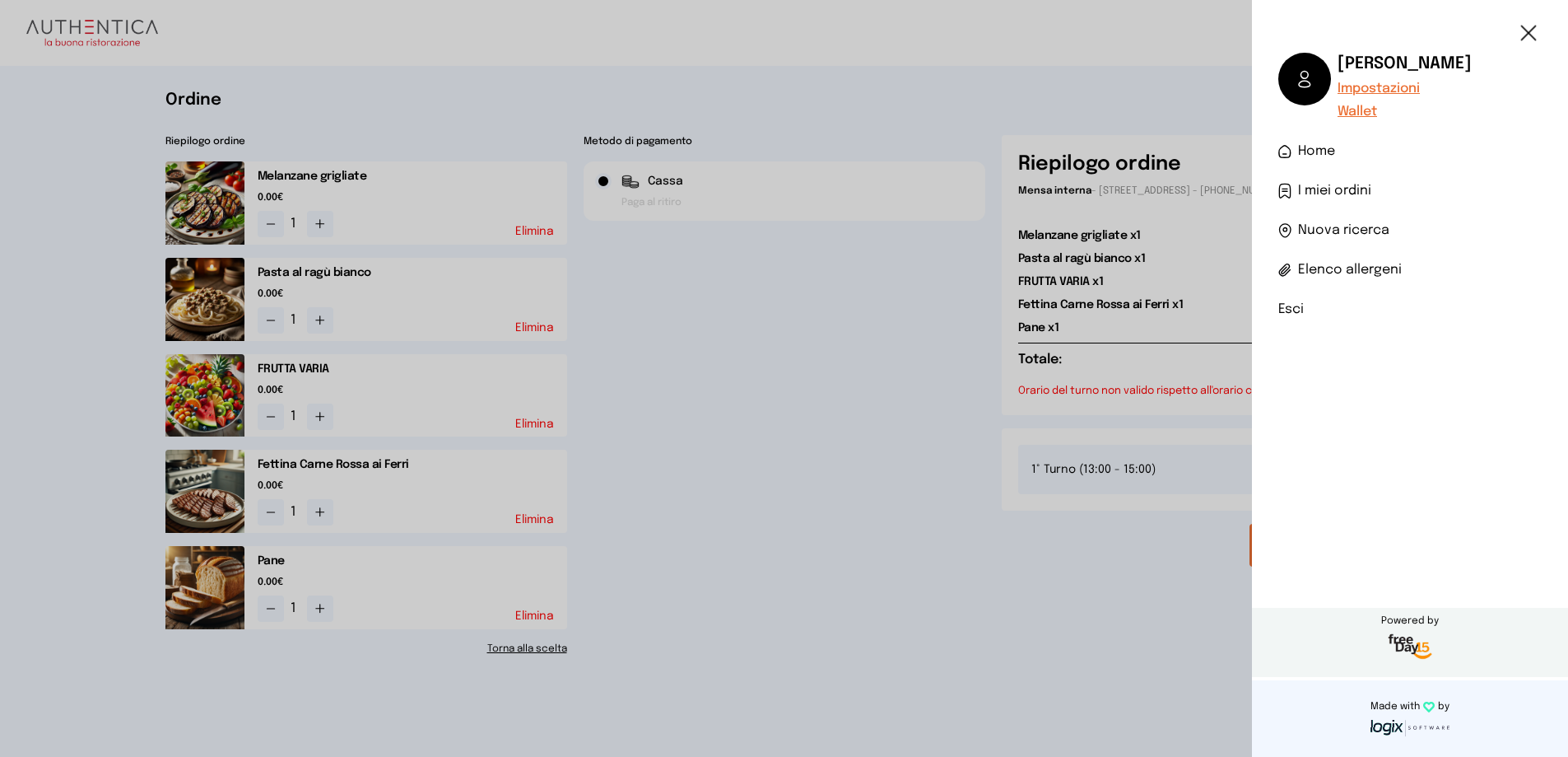
click at [1290, 308] on li "Esci" at bounding box center [1410, 309] width 263 height 19
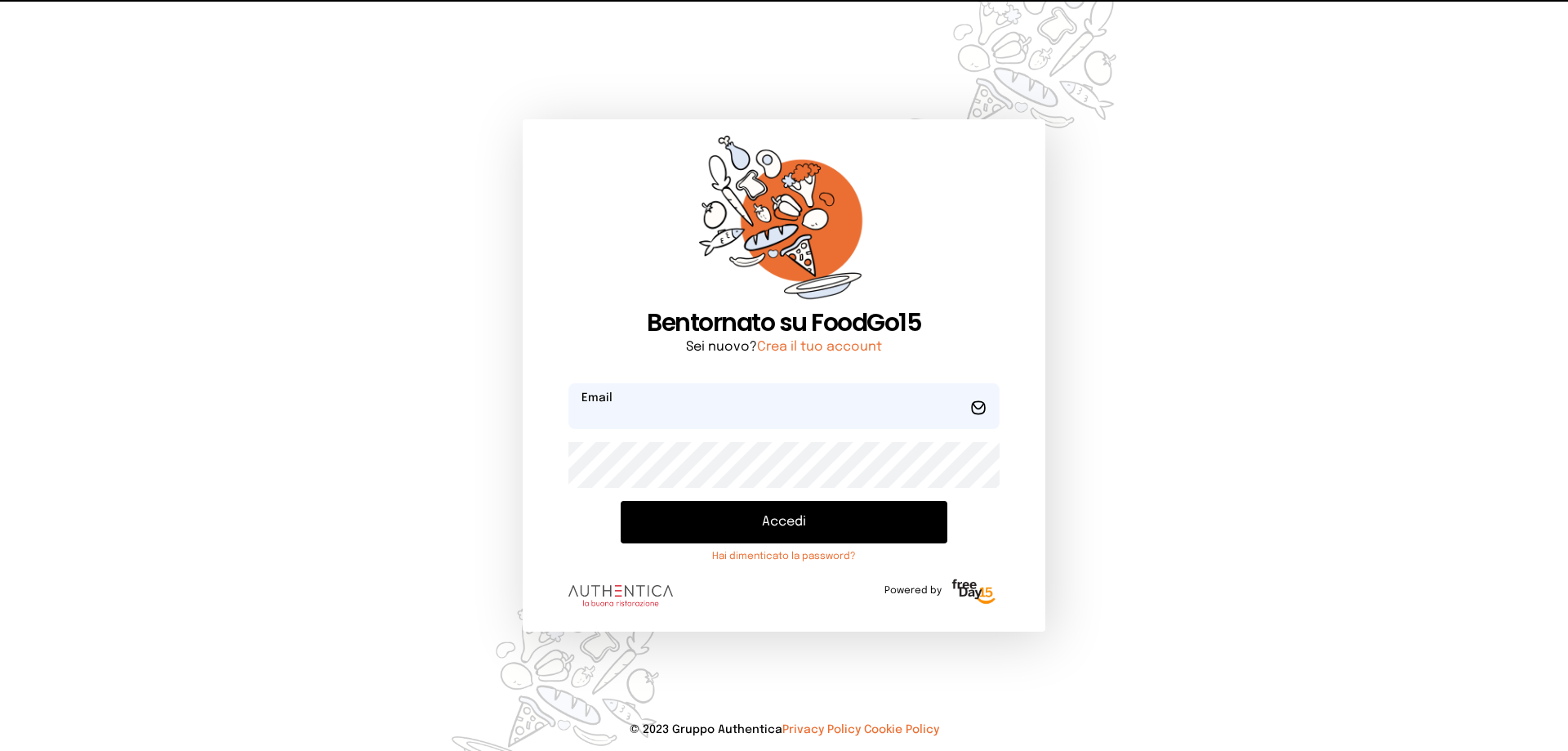
type input "**********"
